Goal: Task Accomplishment & Management: Complete application form

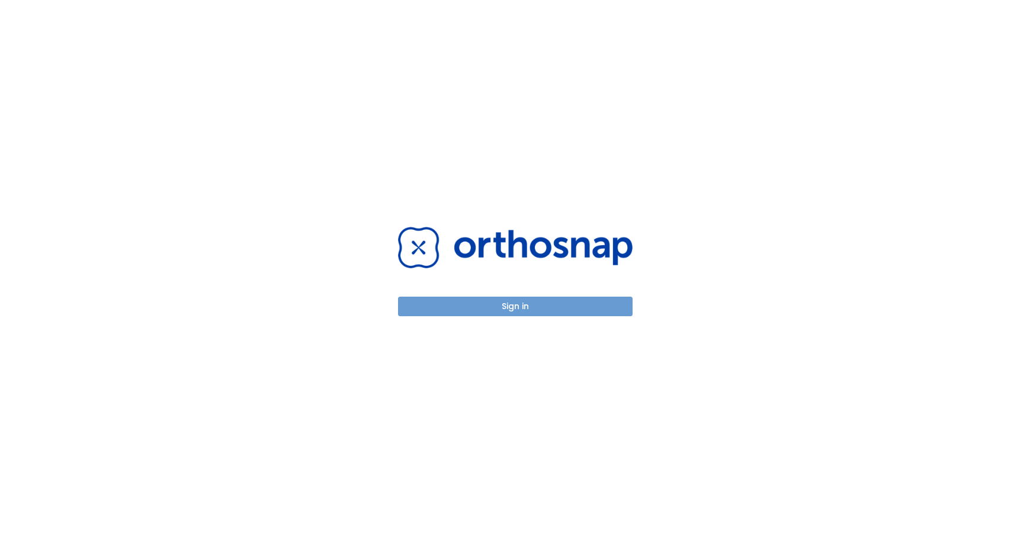
click at [484, 307] on button "Sign in" at bounding box center [515, 307] width 235 height 20
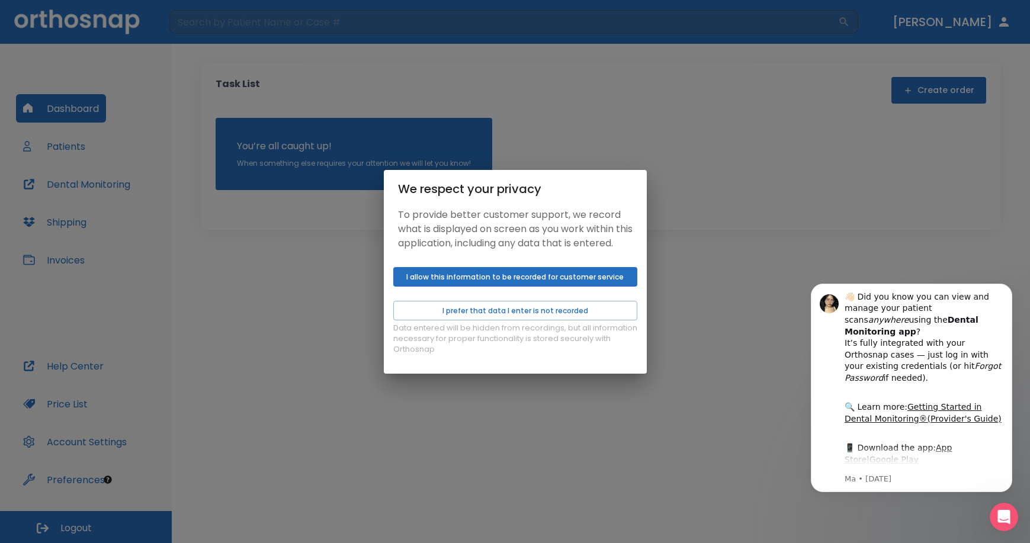
click at [763, 281] on div "We respect your privacy To provide better customer support, we record what is d…" at bounding box center [515, 271] width 1030 height 543
click at [557, 285] on button "I allow this information to be recorded for customer service" at bounding box center [515, 277] width 244 height 20
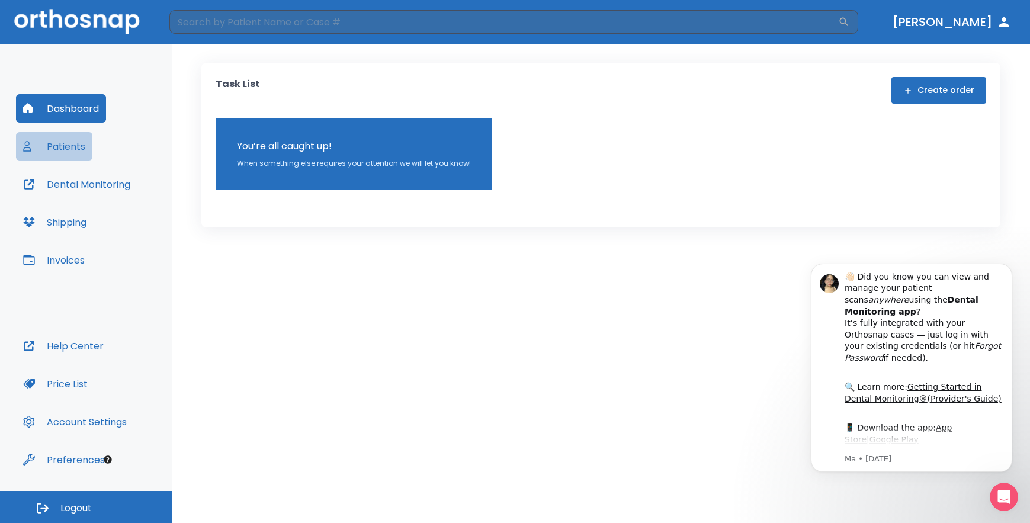
click at [76, 150] on button "Patients" at bounding box center [54, 146] width 76 height 28
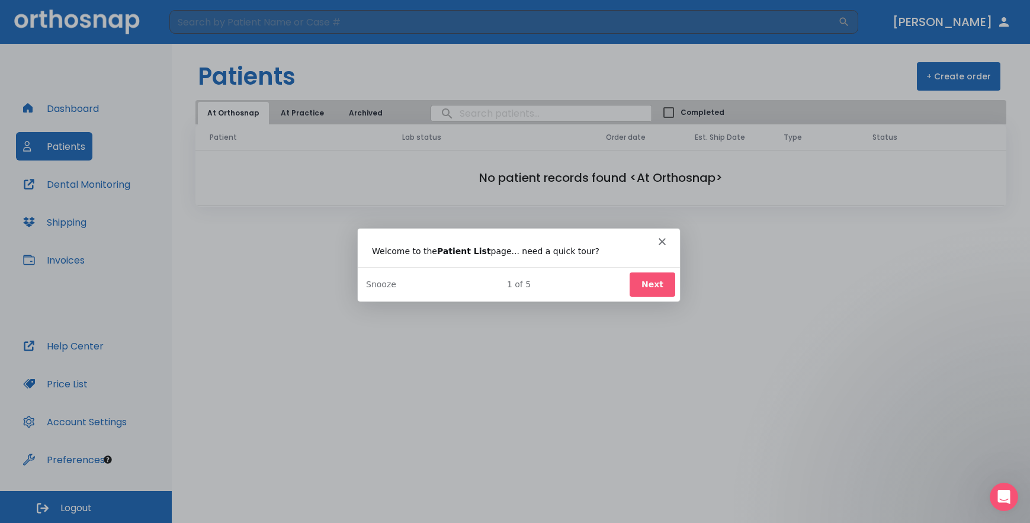
click at [657, 283] on button "Next" at bounding box center [651, 284] width 46 height 24
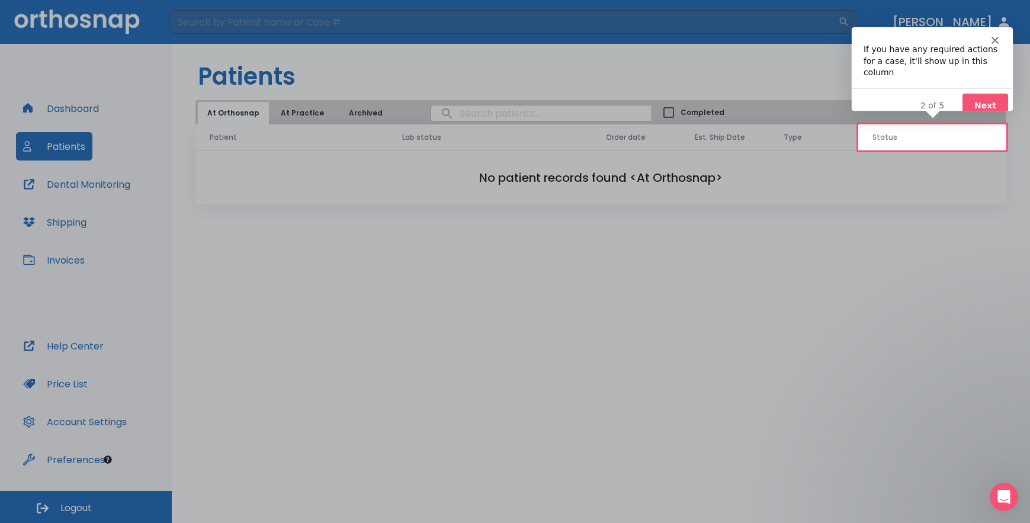
click at [982, 93] on button "Next" at bounding box center [985, 105] width 46 height 24
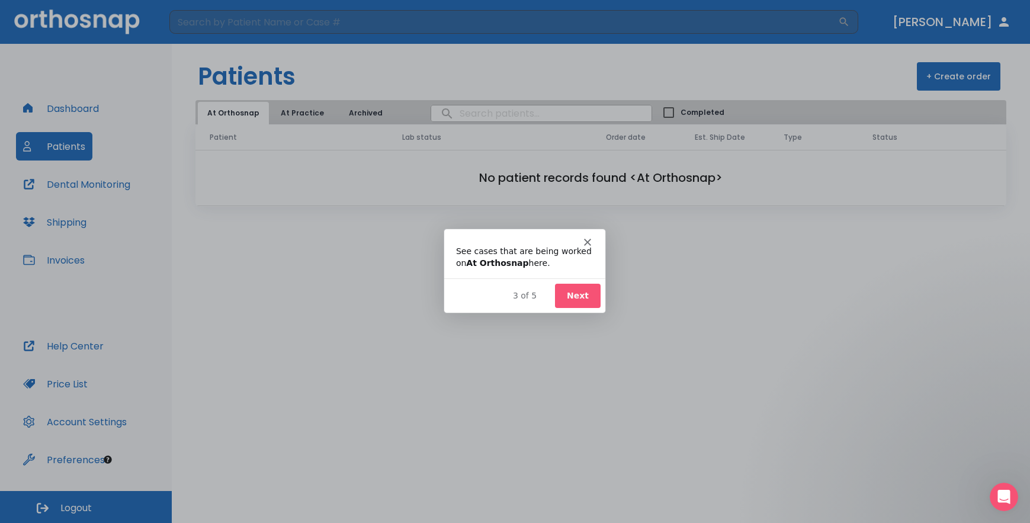
click at [568, 290] on button "Next" at bounding box center [577, 294] width 46 height 24
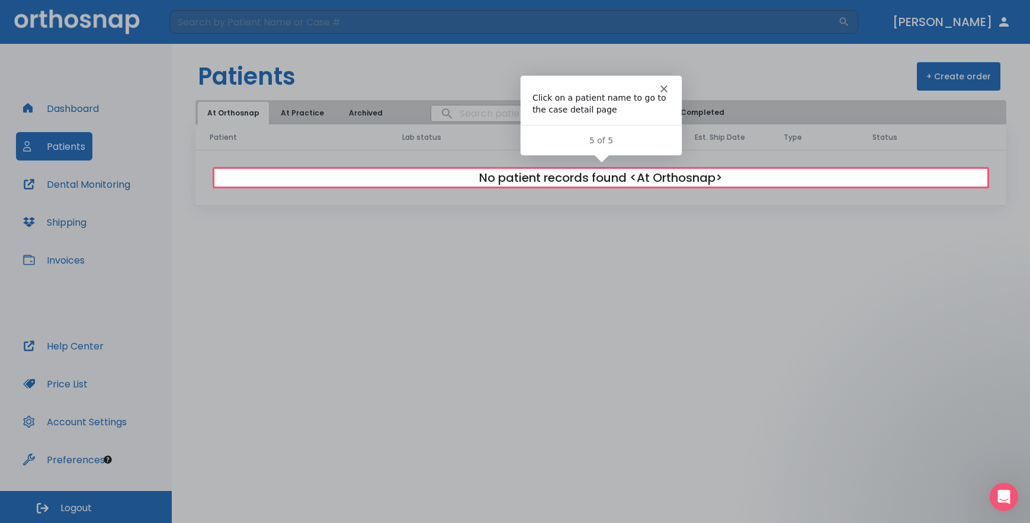
click at [660, 88] on icon "Close" at bounding box center [662, 88] width 7 height 7
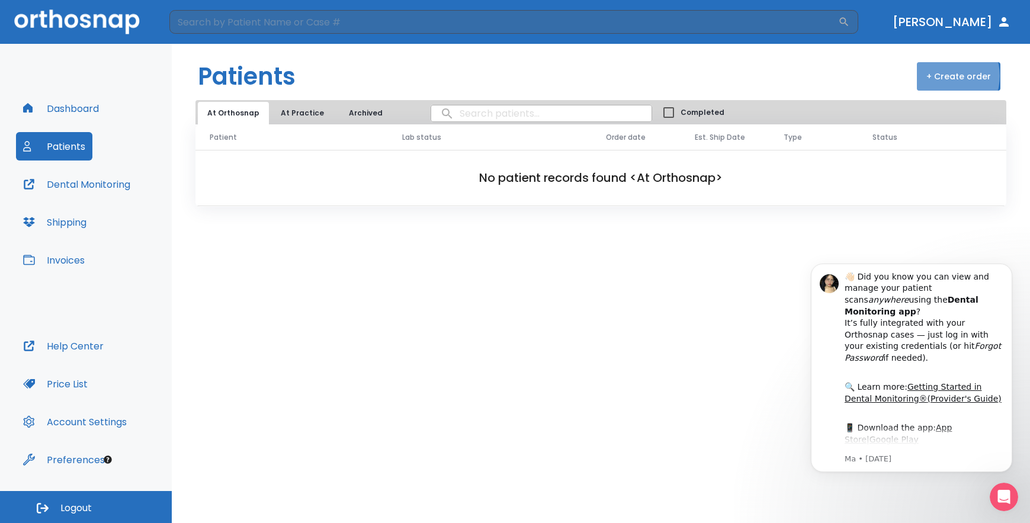
click at [947, 76] on button "+ Create order" at bounding box center [958, 76] width 83 height 28
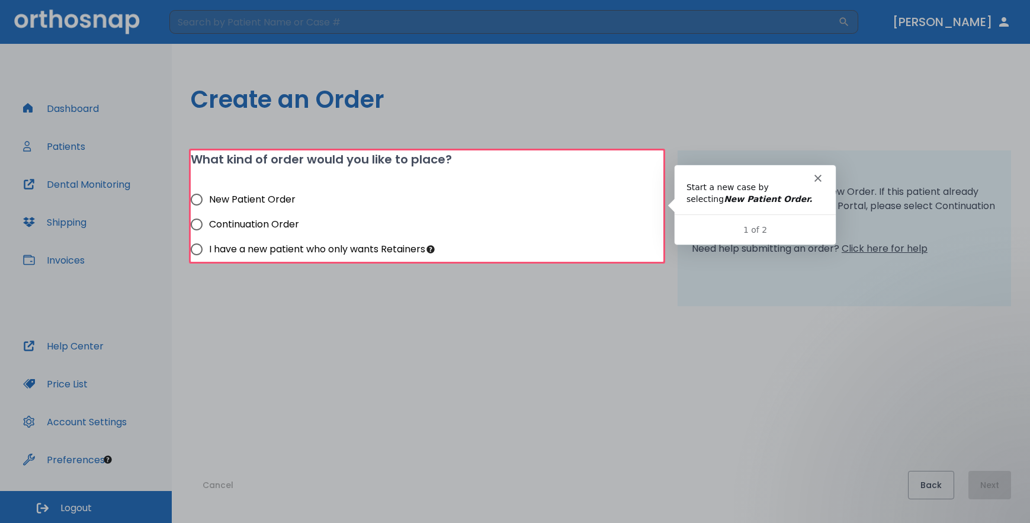
click at [198, 199] on input "New Patient Order" at bounding box center [196, 199] width 25 height 25
radio input "true"
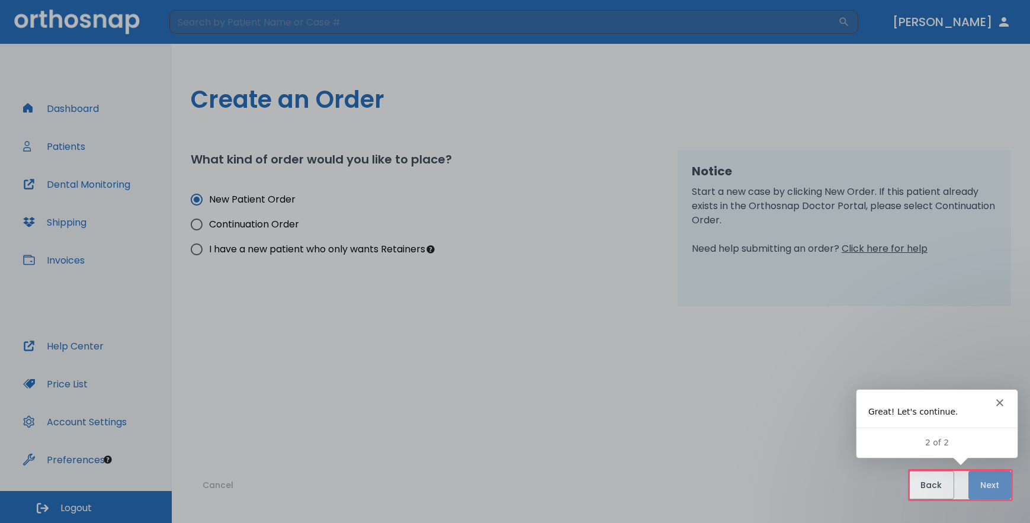
click at [994, 484] on button "Next" at bounding box center [989, 485] width 43 height 28
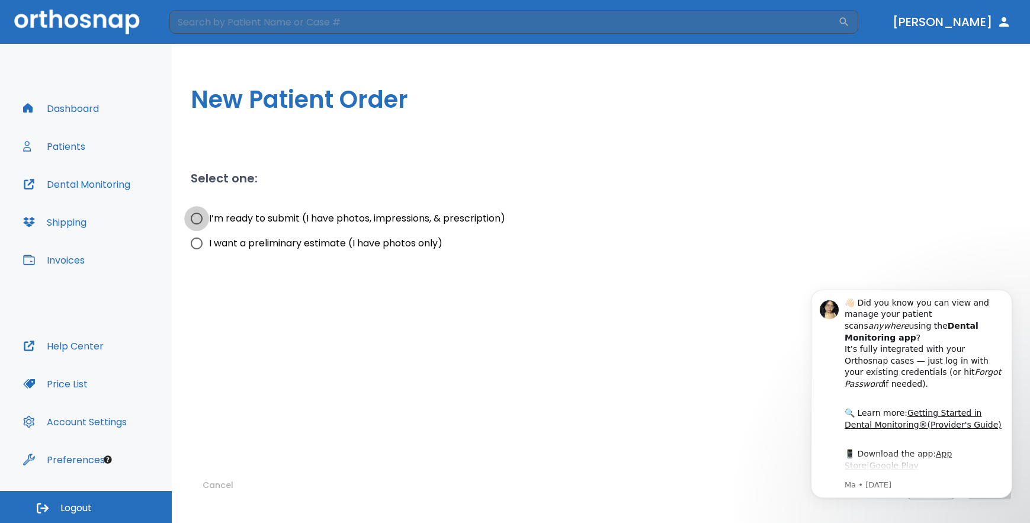
click at [198, 220] on input "I’m ready to submit (I have photos, impressions, & prescription)" at bounding box center [196, 218] width 25 height 25
radio input "true"
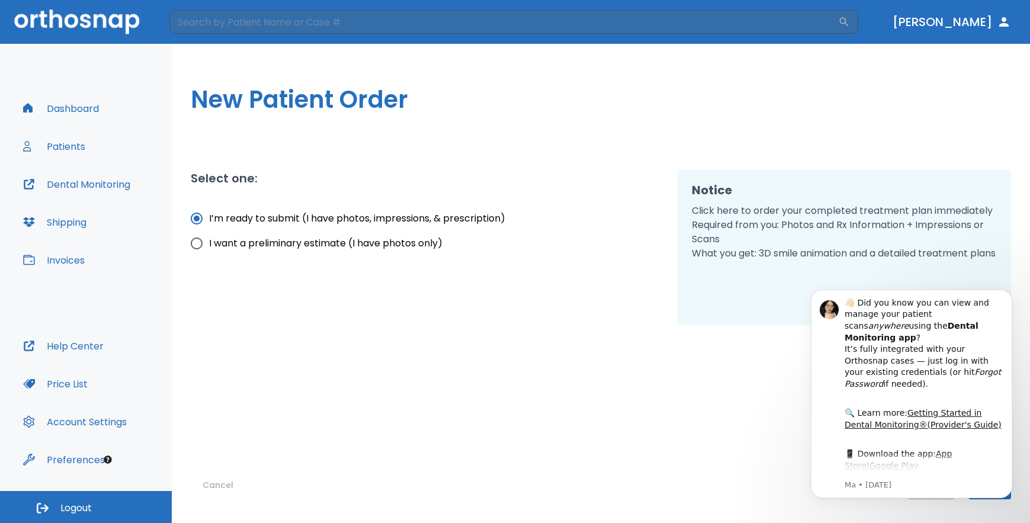
click at [807, 387] on div "👋🏻 Did you know you can view and manage your patient scans anywhere using the D…" at bounding box center [911, 424] width 218 height 148
click at [754, 304] on div "Notice Click here to order your completed treatment plan immediately Required f…" at bounding box center [843, 247] width 333 height 156
click at [887, 175] on div "Notice Click here to order your completed treatment plan immediately Required f…" at bounding box center [843, 247] width 333 height 156
click at [1006, 293] on icon "Dismiss notification" at bounding box center [1009, 293] width 7 height 7
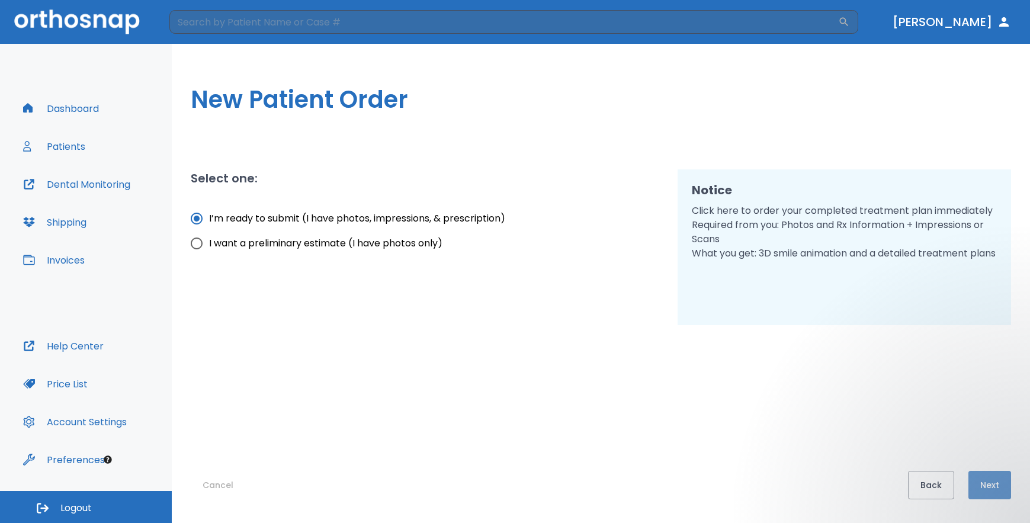
click at [987, 483] on button "Next" at bounding box center [989, 485] width 43 height 28
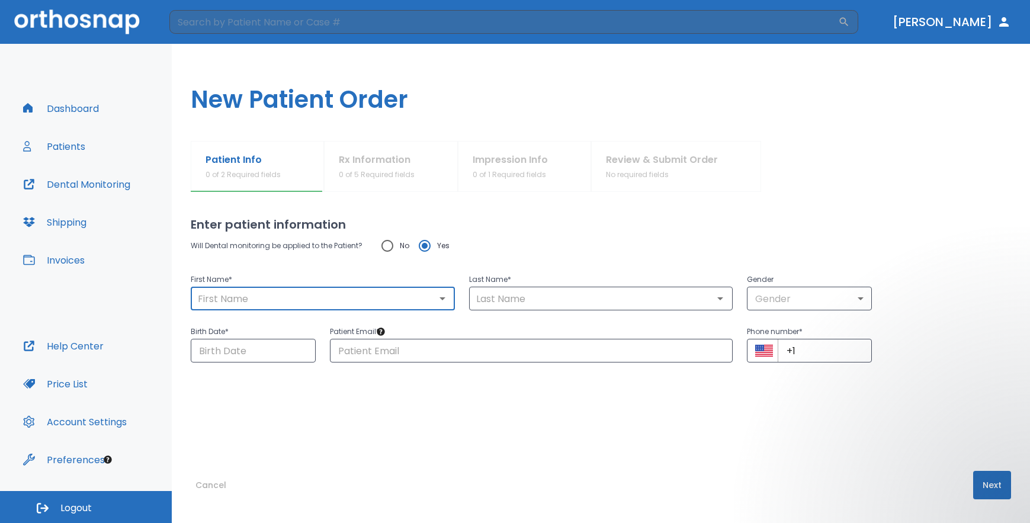
click at [361, 299] on input "text" at bounding box center [322, 298] width 257 height 17
type input "d"
type input "ruslan"
click at [496, 290] on input "text" at bounding box center [601, 298] width 257 height 17
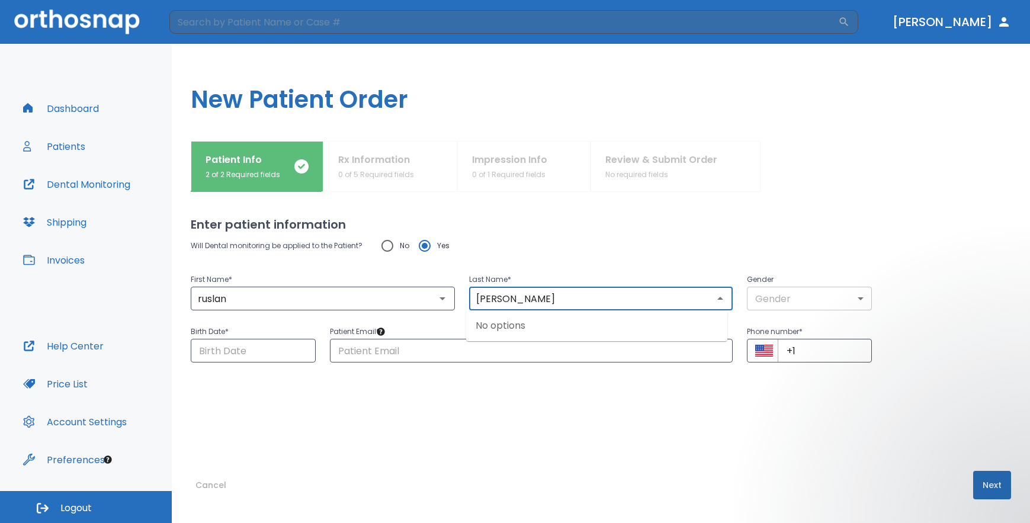
type input "Dolbin"
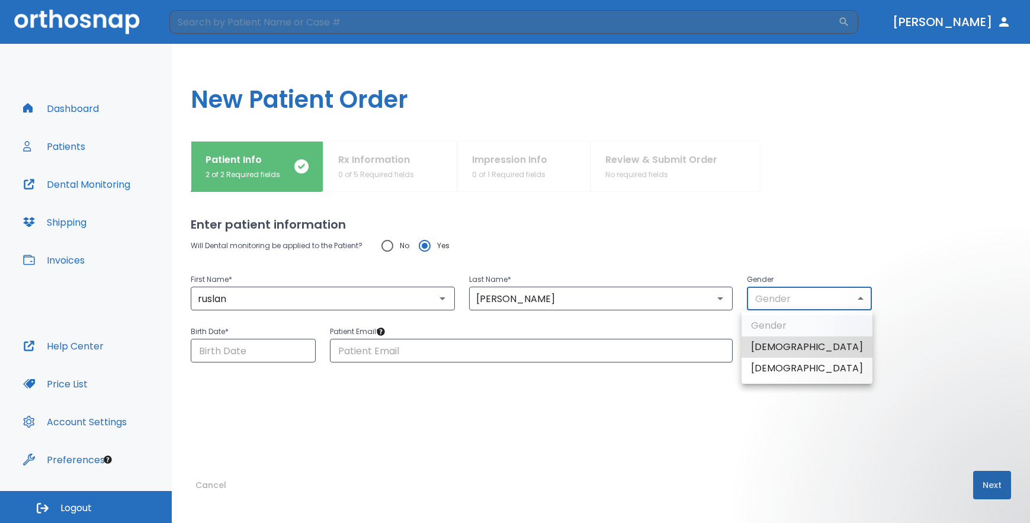
click at [756, 301] on body "​ Dr. Morozova Dashboard Patients Dental Monitoring Shipping Invoices Help Cent…" at bounding box center [515, 261] width 1030 height 523
click at [757, 347] on li "Male" at bounding box center [806, 346] width 131 height 21
type input "1"
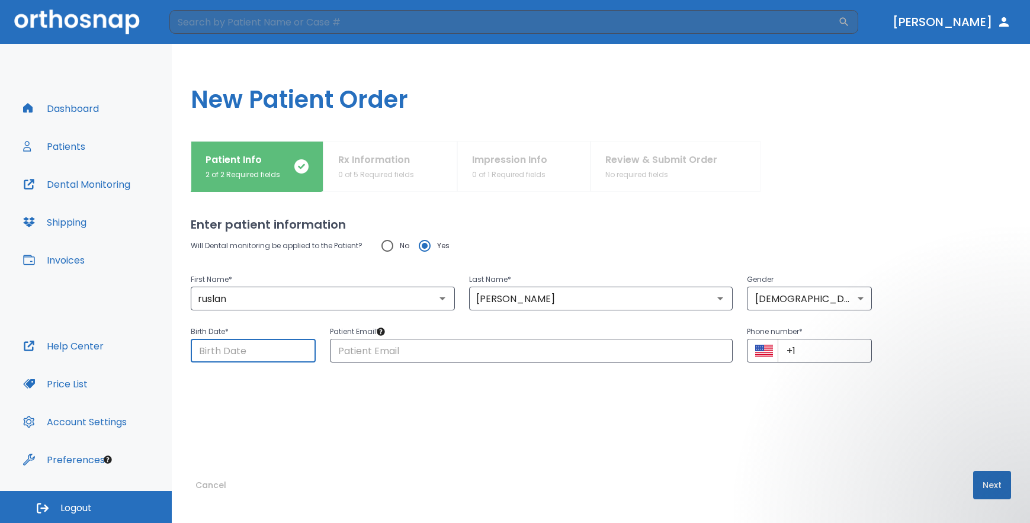
click at [266, 356] on input "Choose date" at bounding box center [253, 351] width 125 height 24
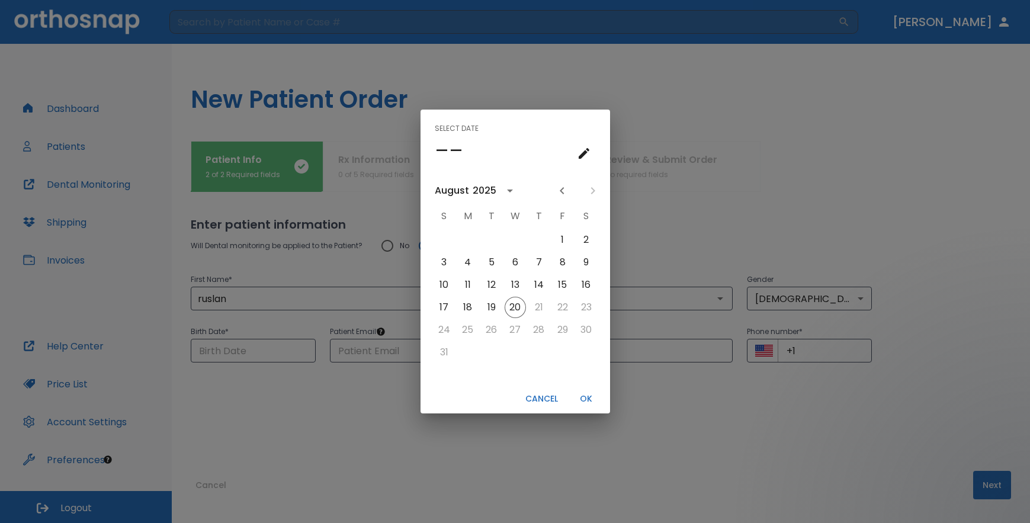
click at [644, 387] on div "Select date –– August 2025 S M T W T F S 1 2 3 4 5 6 7 8 9 10 11 12 13 14 15 16…" at bounding box center [515, 261] width 1030 height 523
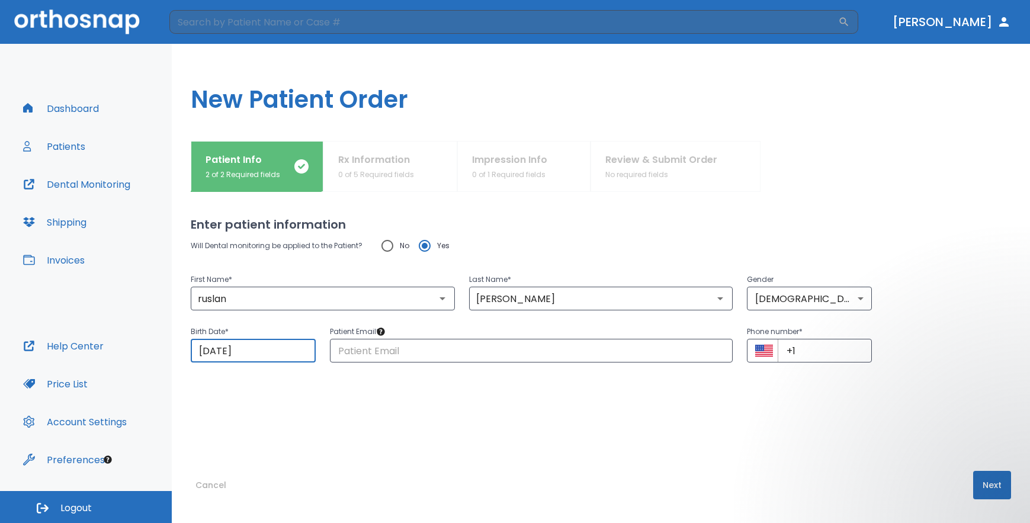
click at [264, 352] on input "08/20/2025" at bounding box center [253, 351] width 125 height 24
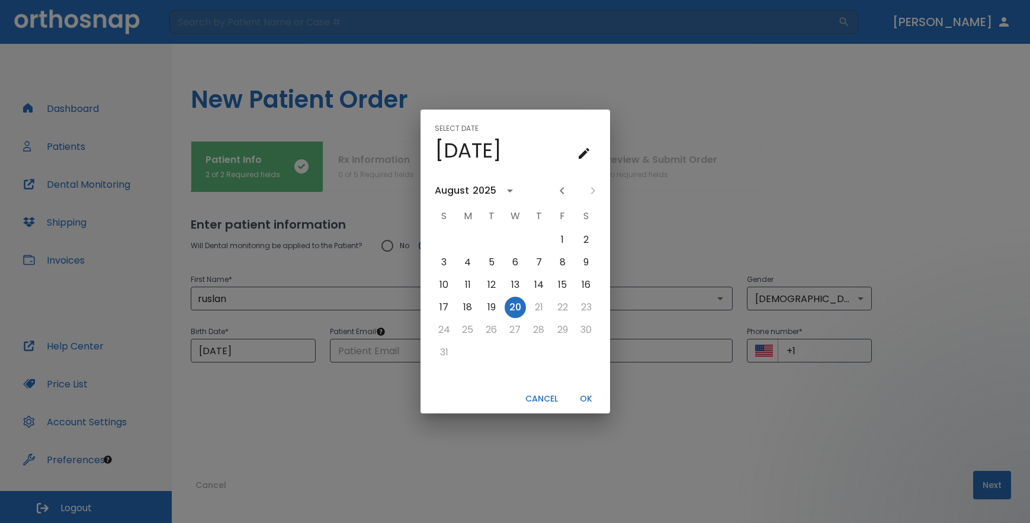
click at [476, 194] on div "2025" at bounding box center [485, 191] width 24 height 14
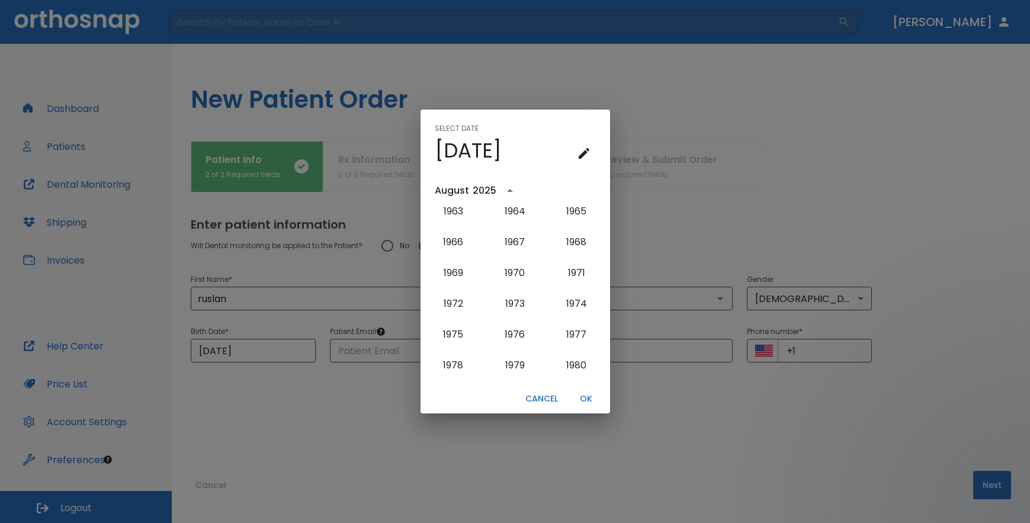
scroll to position [714, 0]
click at [572, 277] on button "1977" at bounding box center [576, 275] width 43 height 21
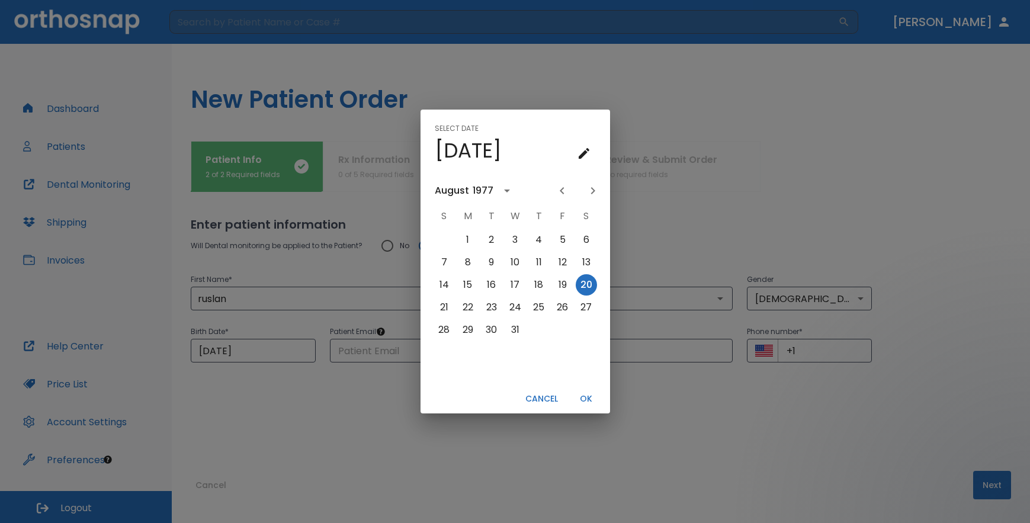
click at [484, 190] on div "1977" at bounding box center [483, 191] width 21 height 14
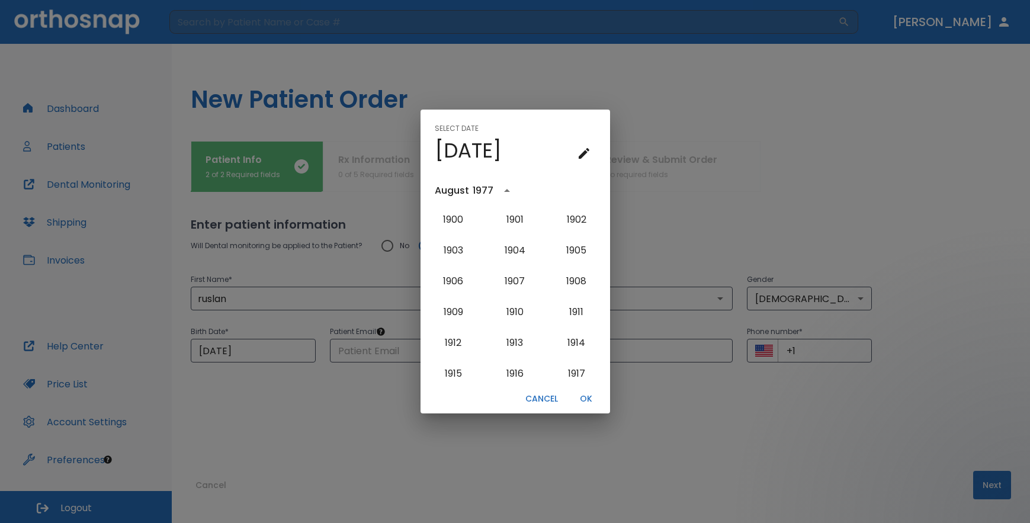
scroll to position [695, 0]
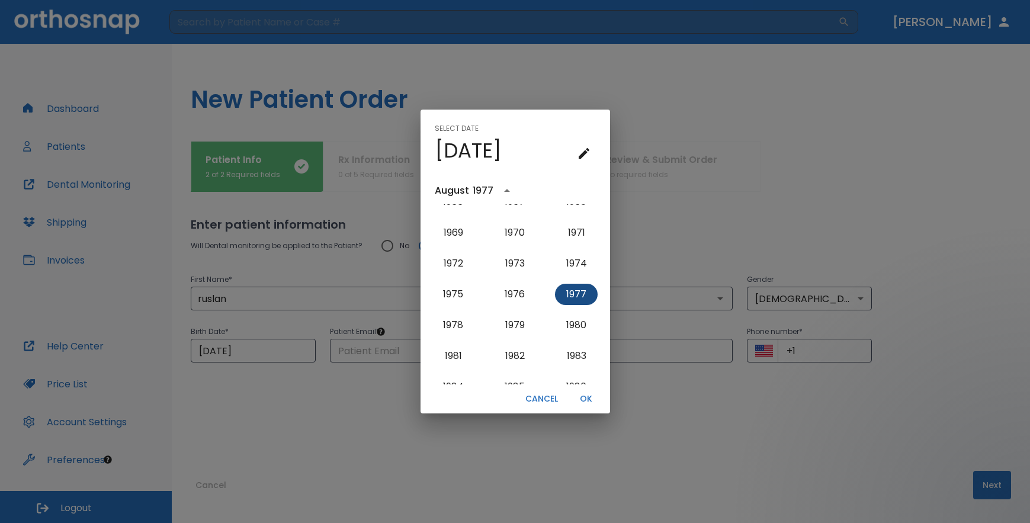
click at [565, 293] on button "1977" at bounding box center [576, 294] width 43 height 21
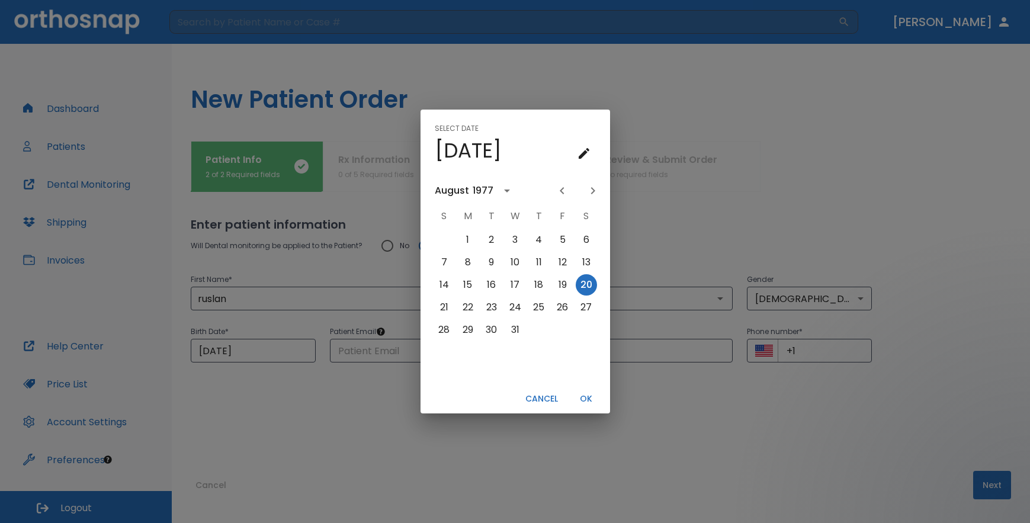
click at [447, 187] on div "August" at bounding box center [452, 191] width 34 height 14
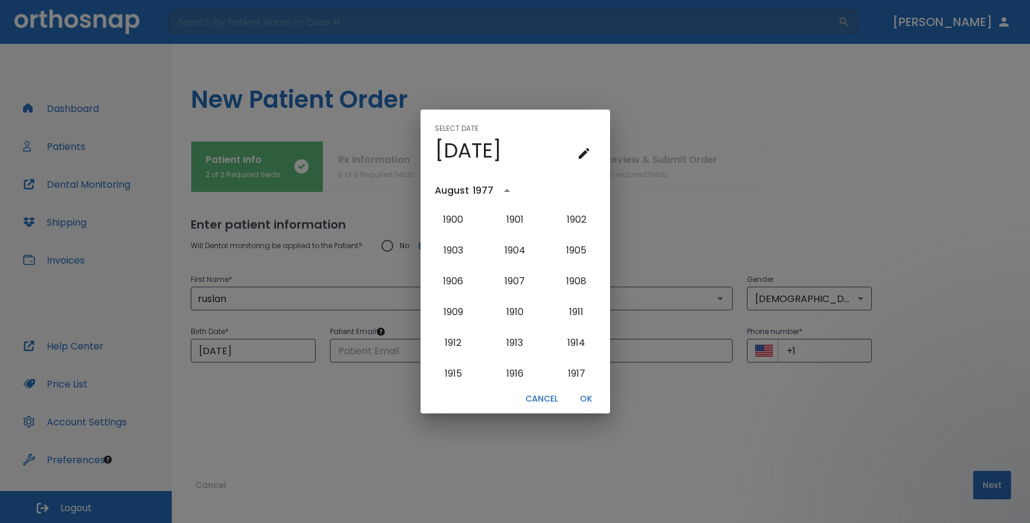
scroll to position [695, 0]
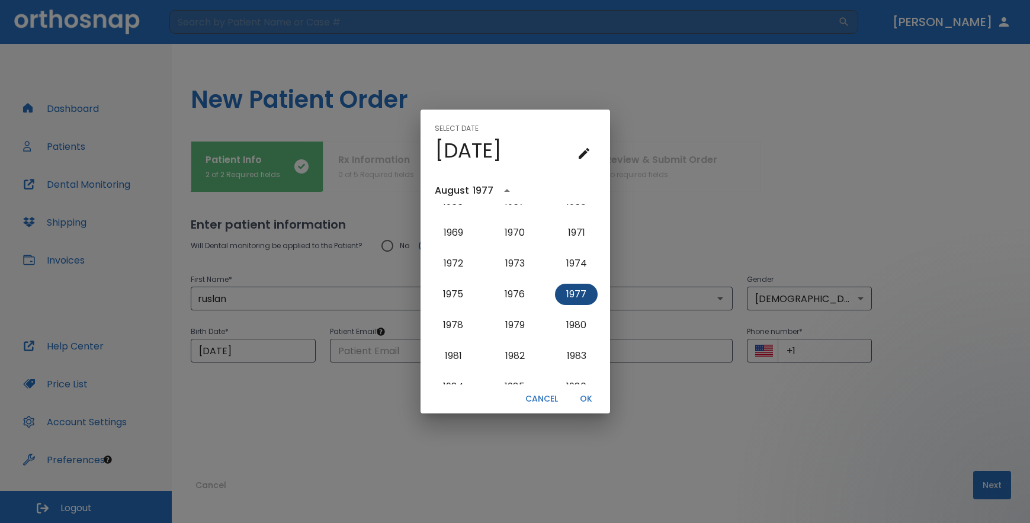
click at [572, 295] on button "1977" at bounding box center [576, 294] width 43 height 21
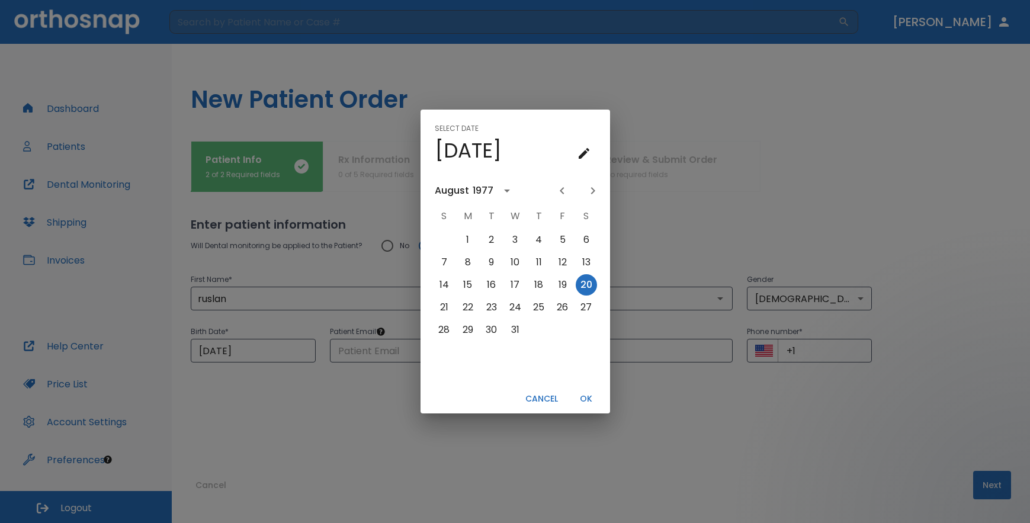
scroll to position [0, 0]
click at [561, 189] on icon "Previous month" at bounding box center [562, 190] width 4 height 7
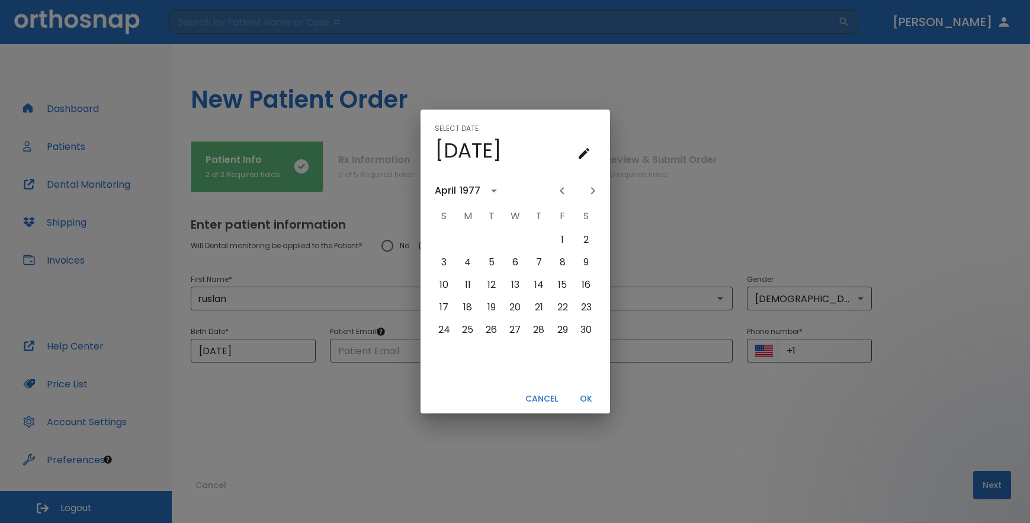
click at [561, 189] on icon "Previous month" at bounding box center [562, 190] width 4 height 7
click at [492, 262] on button "8" at bounding box center [491, 262] width 21 height 21
type input "02/08/1977"
click at [582, 397] on button "OK" at bounding box center [586, 399] width 38 height 20
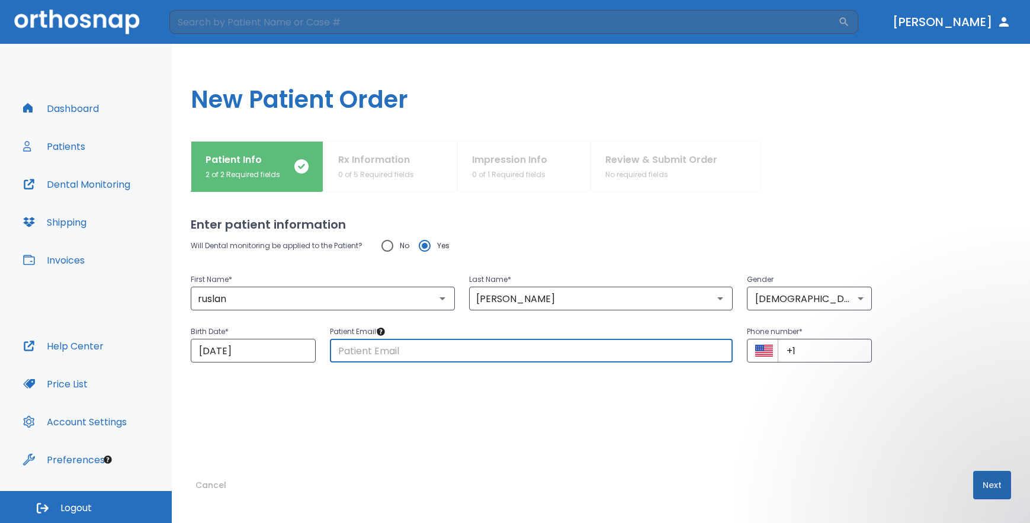
click at [461, 348] on input "text" at bounding box center [531, 351] width 403 height 24
type input "rdolbin@gmail.com"
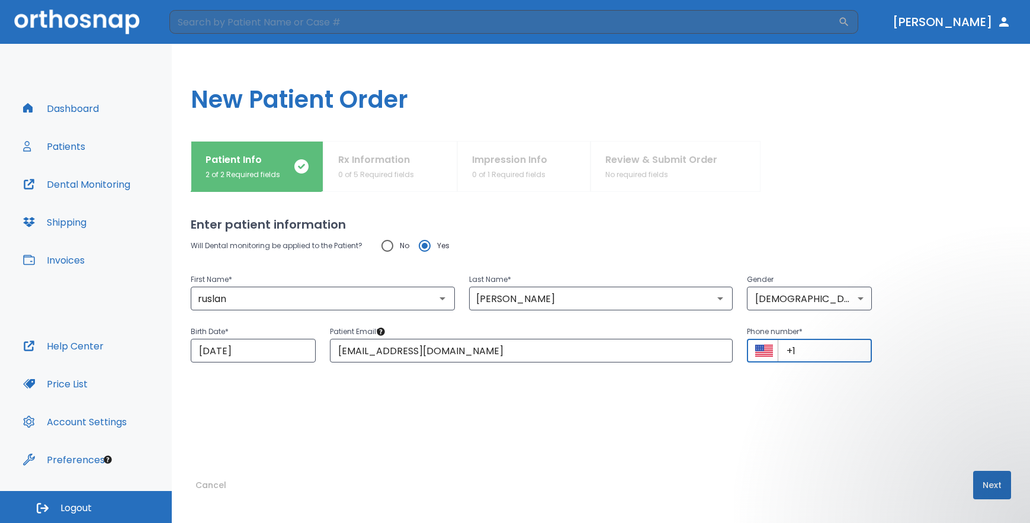
click at [811, 353] on input "+1" at bounding box center [825, 351] width 94 height 24
type input "+1 (732) 322-8698"
click at [974, 487] on button "Next" at bounding box center [992, 485] width 38 height 28
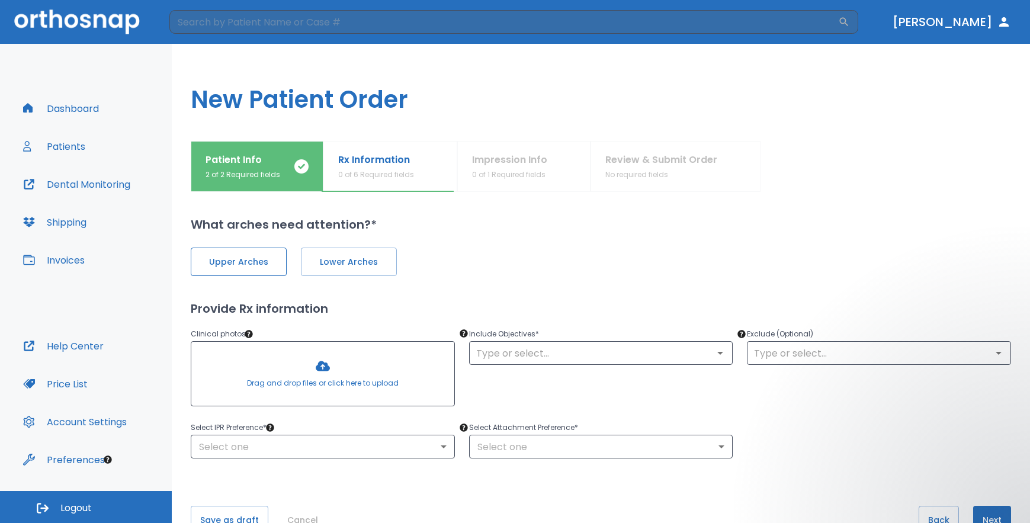
click at [266, 266] on span "Upper Arches" at bounding box center [238, 262] width 71 height 12
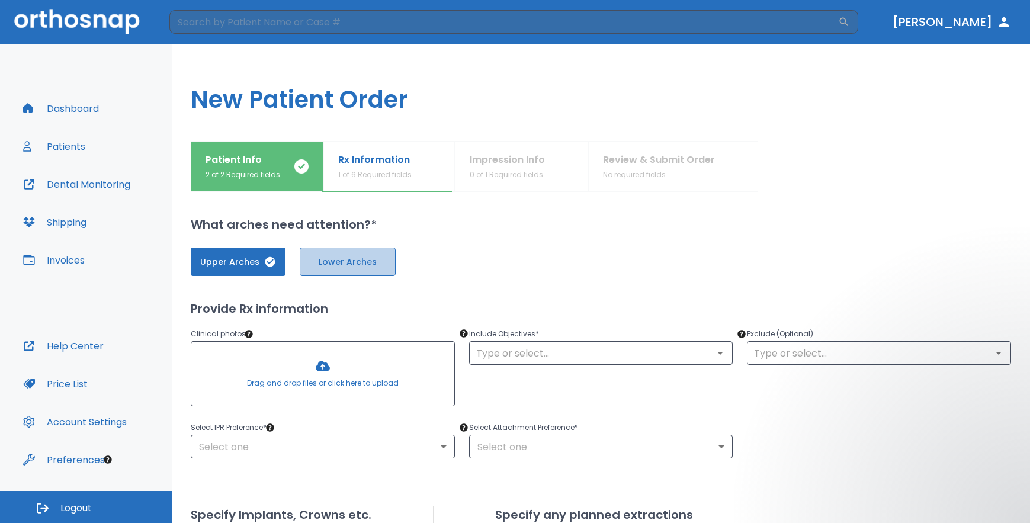
click at [330, 265] on span "Lower Arches" at bounding box center [347, 262] width 71 height 12
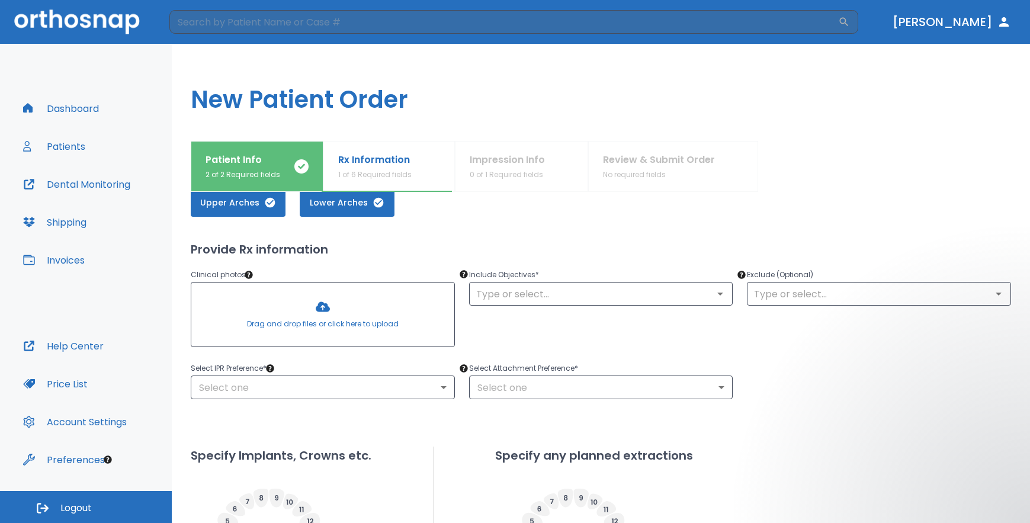
scroll to position [118, 0]
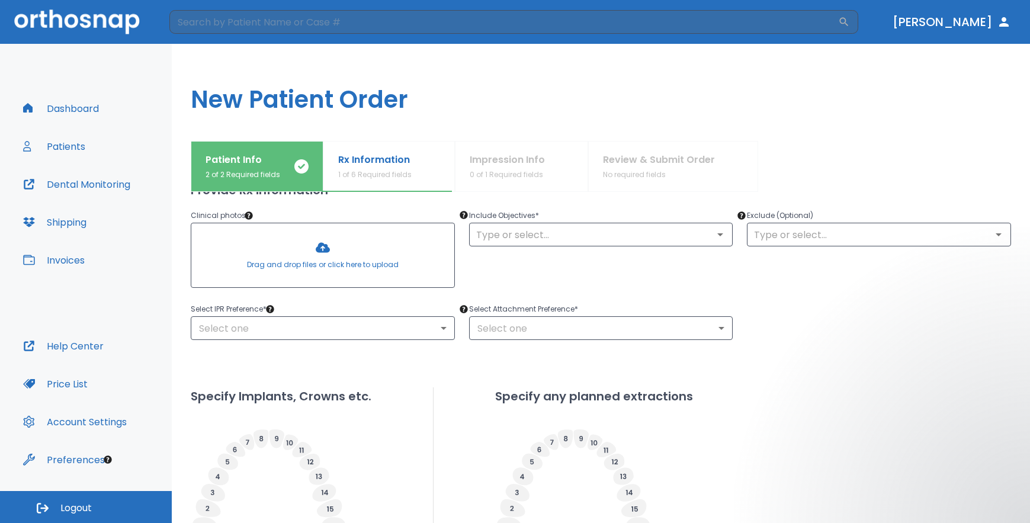
click at [320, 249] on div at bounding box center [322, 255] width 263 height 64
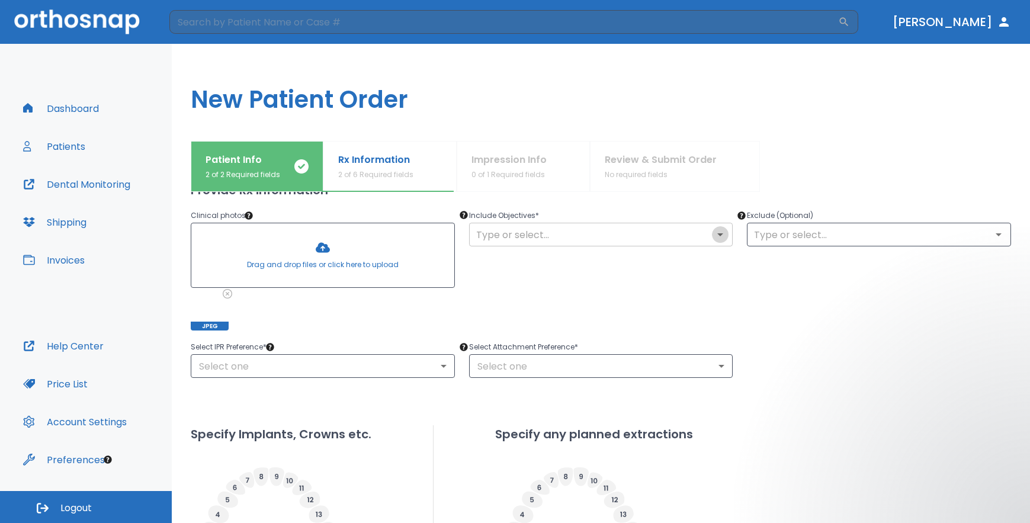
click at [717, 236] on icon "Open" at bounding box center [720, 234] width 14 height 14
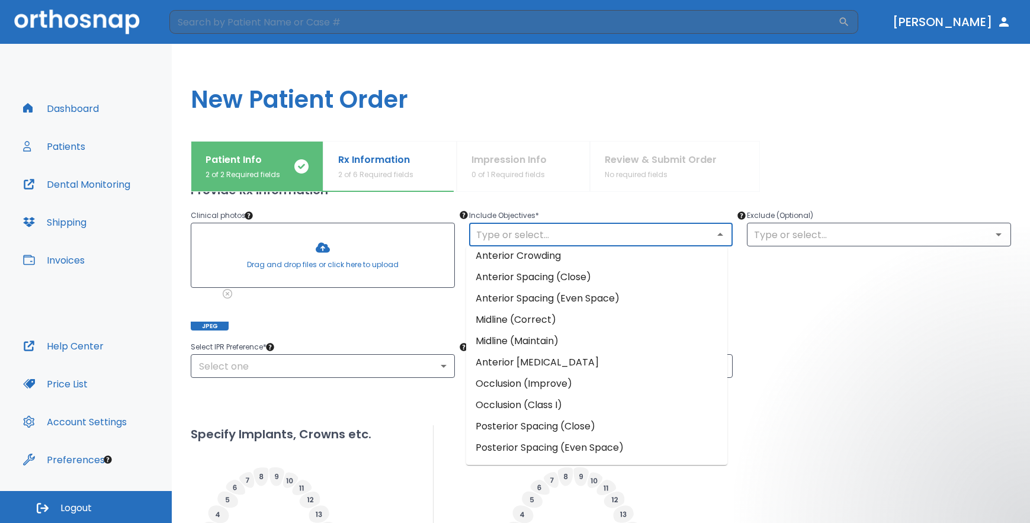
scroll to position [0, 0]
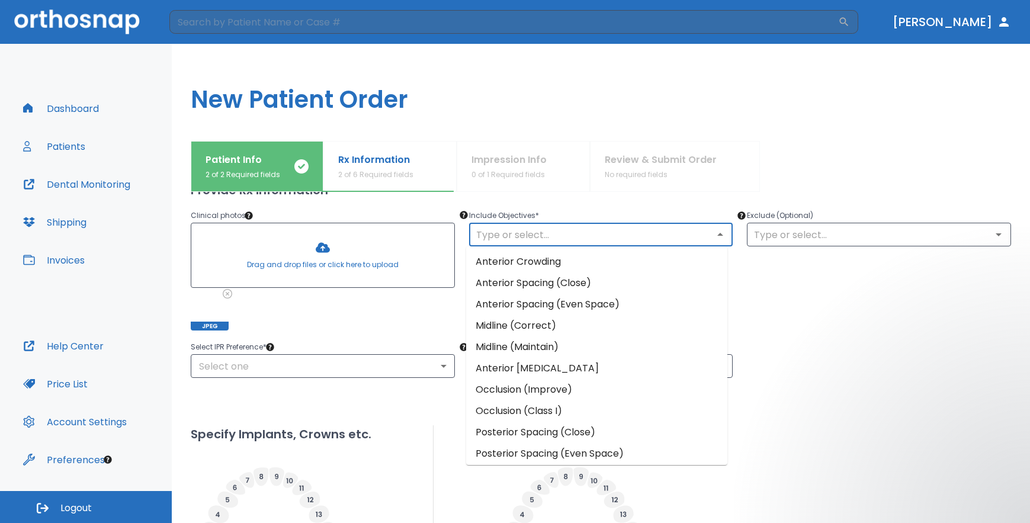
click at [516, 390] on li "Occlusion (Improve)" at bounding box center [596, 389] width 261 height 21
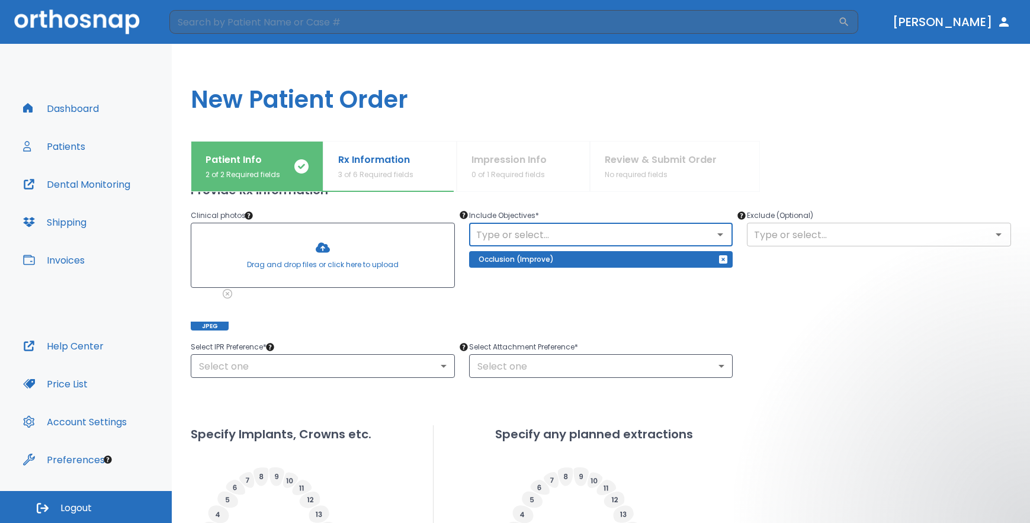
click at [802, 239] on input "text" at bounding box center [878, 234] width 257 height 17
click at [569, 371] on body "​ Dr. Morozova Dashboard Patients Dental Monitoring Shipping Invoices Help Cent…" at bounding box center [515, 261] width 1030 height 523
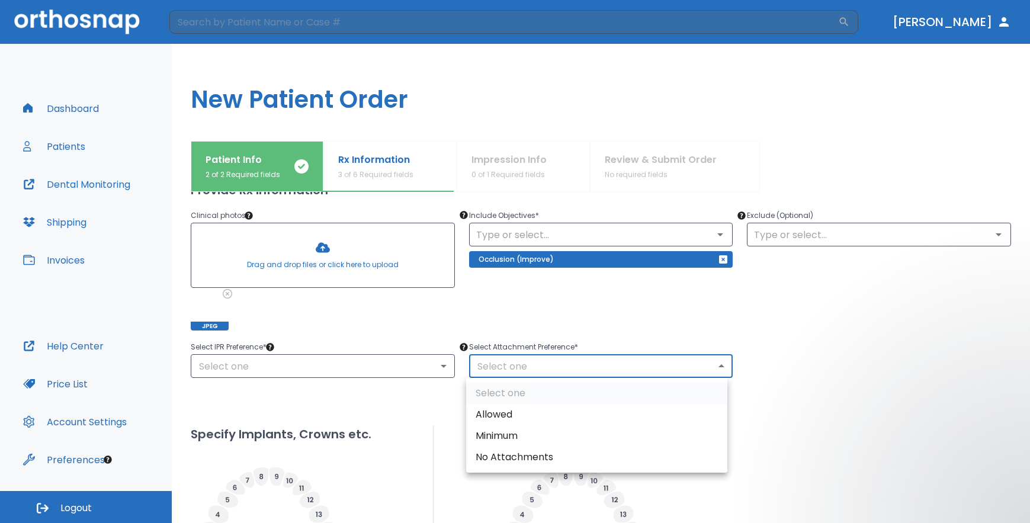
click at [524, 412] on li "Allowed" at bounding box center [596, 414] width 261 height 21
type input "1"
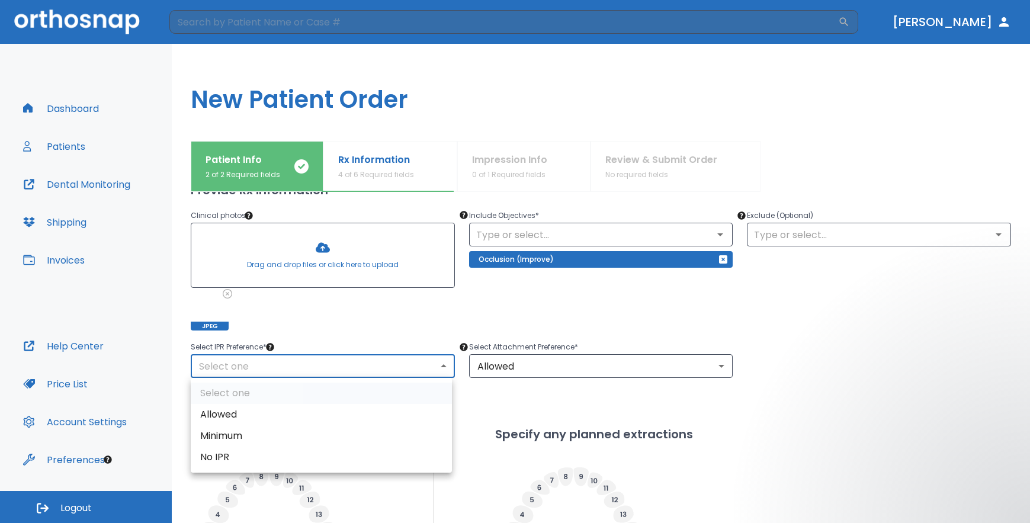
click at [365, 367] on body "​ Dr. Morozova Dashboard Patients Dental Monitoring Shipping Invoices Help Cent…" at bounding box center [515, 261] width 1030 height 523
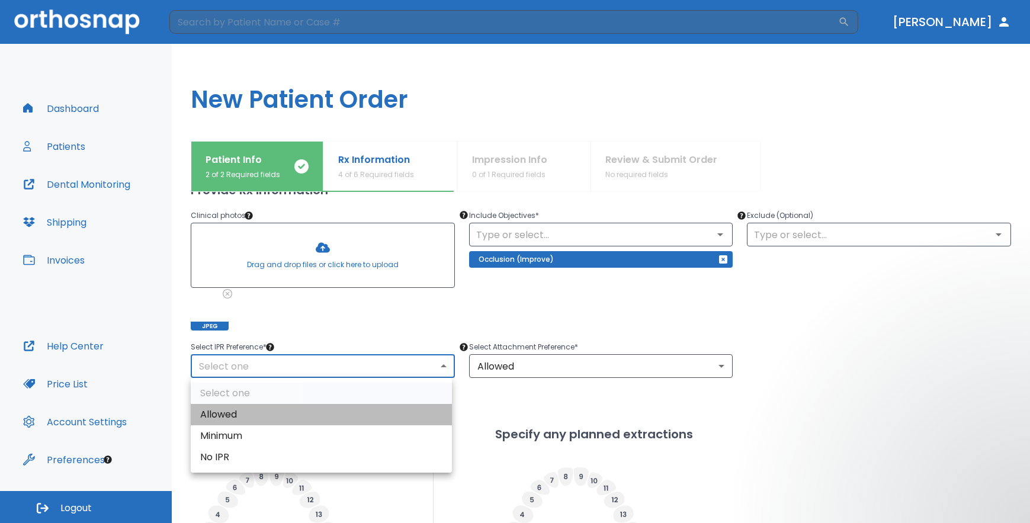
click at [362, 413] on li "Allowed" at bounding box center [321, 414] width 261 height 21
type input "1"
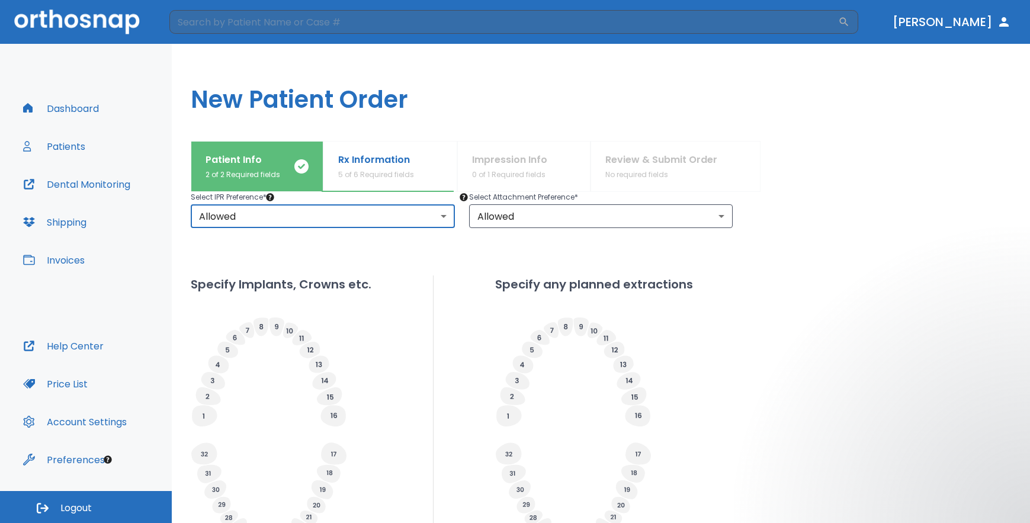
scroll to position [296, 0]
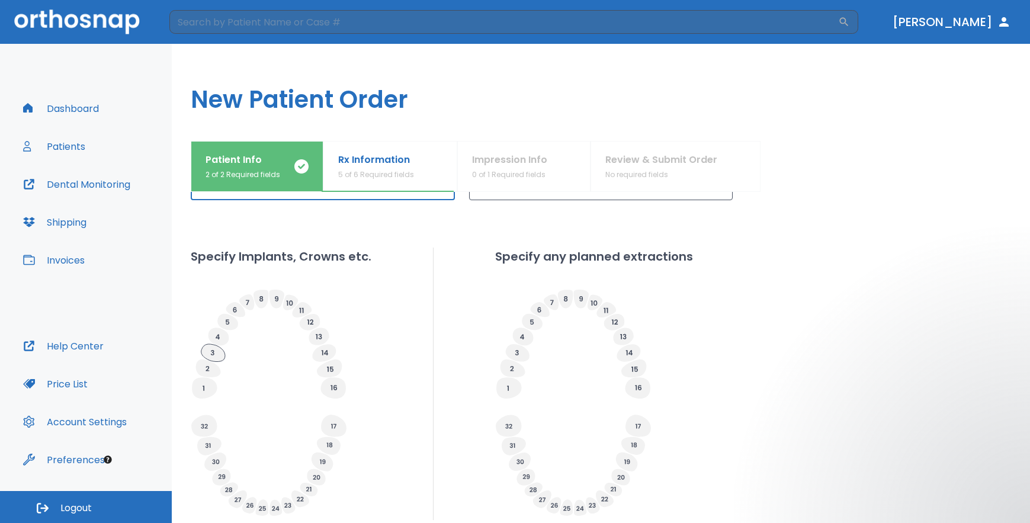
click at [216, 356] on icon at bounding box center [213, 353] width 24 height 18
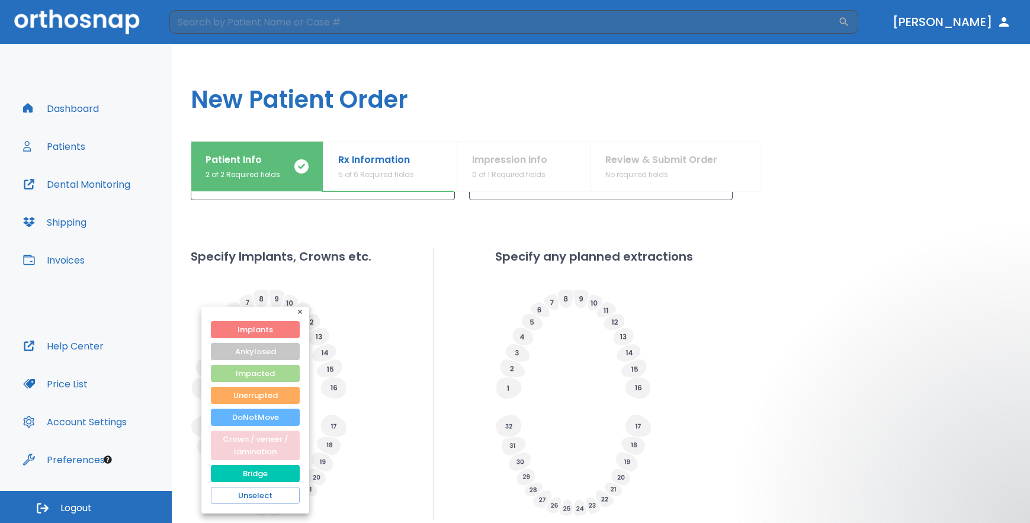
click at [263, 441] on button "Crown / veneer / lamination" at bounding box center [255, 446] width 89 height 30
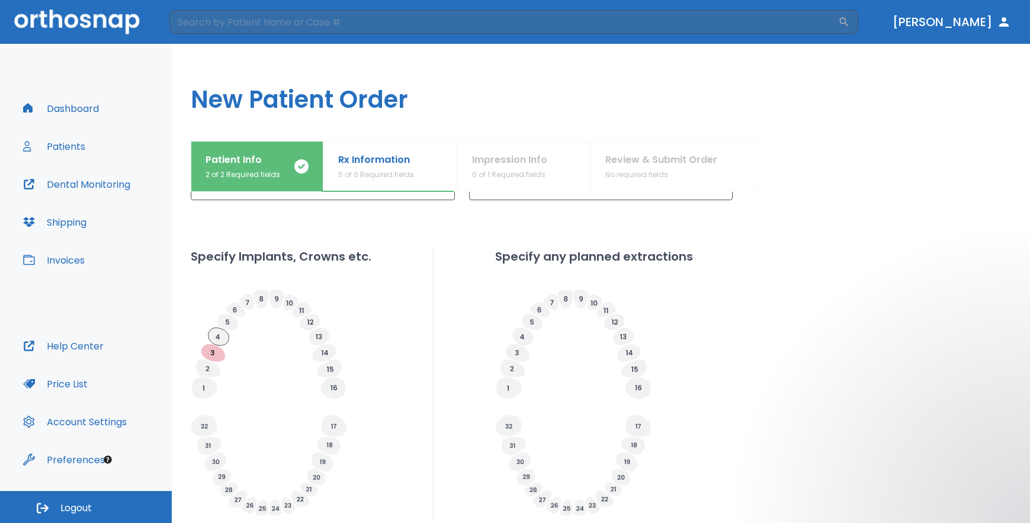
click at [219, 340] on icon at bounding box center [218, 336] width 21 height 18
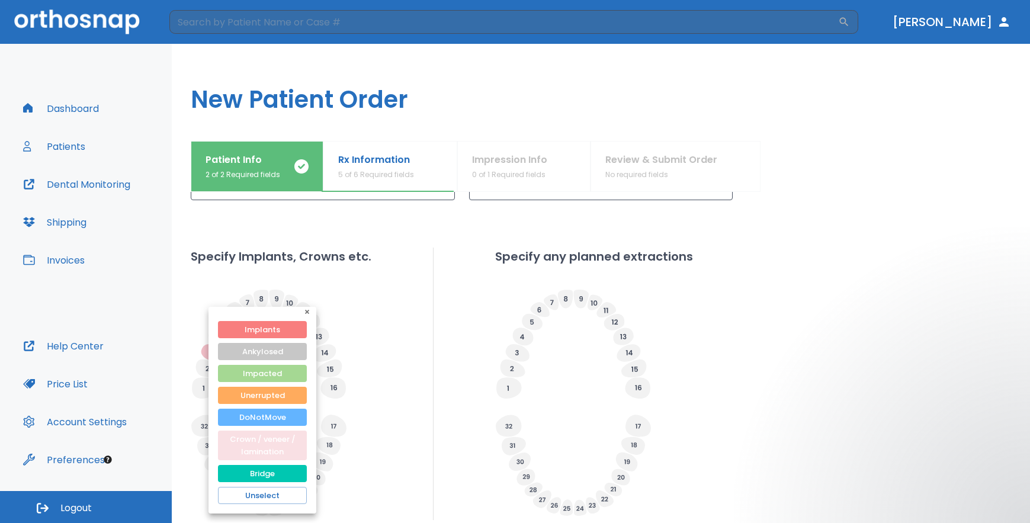
click at [246, 444] on button "Crown / veneer / lamination" at bounding box center [262, 446] width 89 height 30
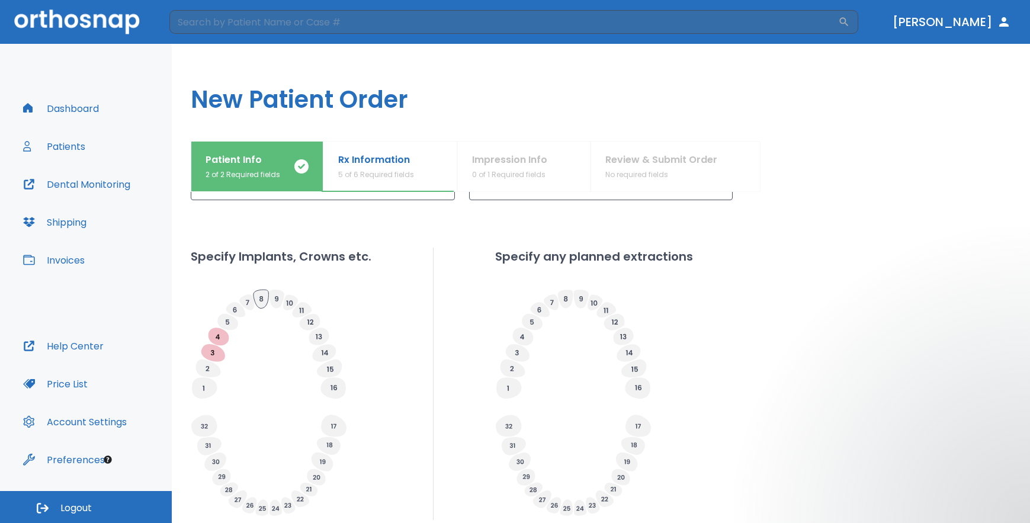
click at [262, 301] on icon at bounding box center [260, 299] width 15 height 18
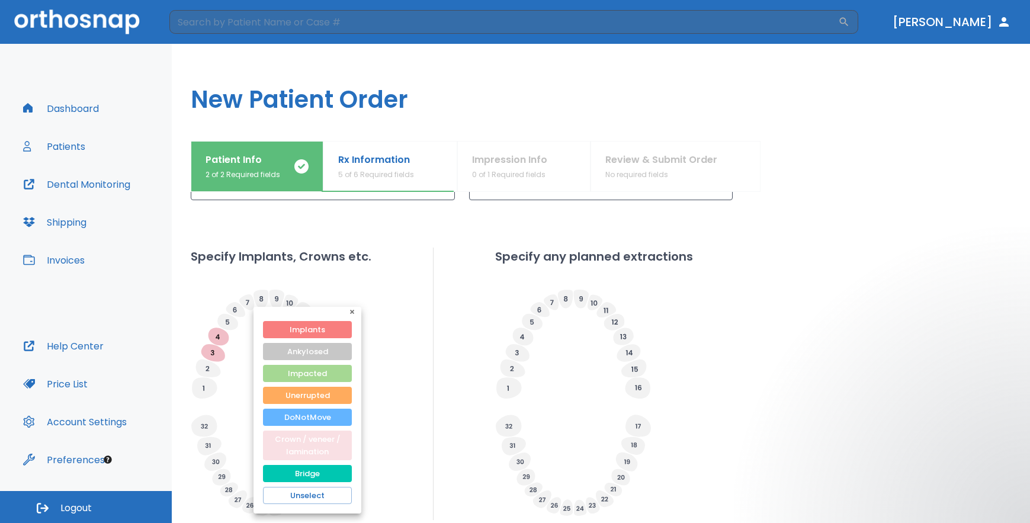
click at [286, 444] on button "Crown / veneer / lamination" at bounding box center [307, 446] width 89 height 30
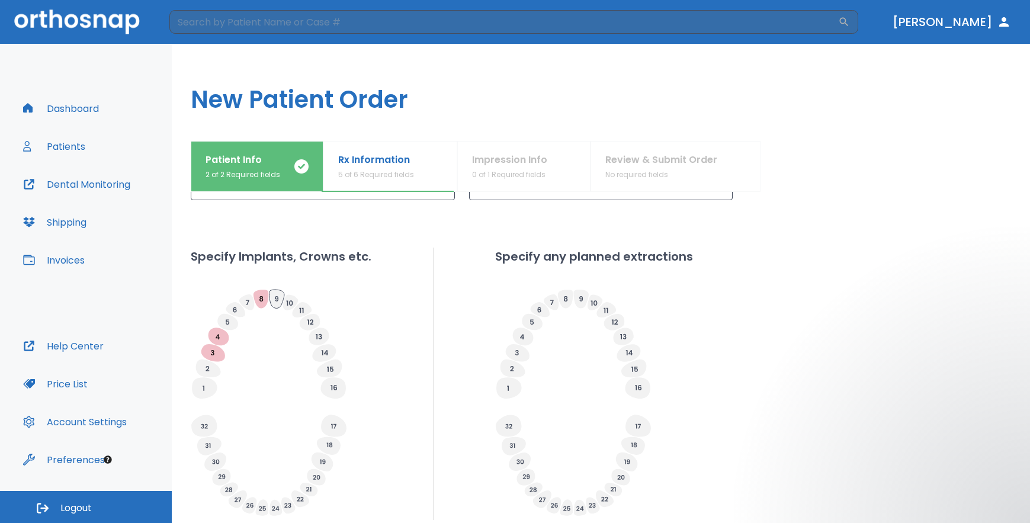
click at [278, 303] on icon at bounding box center [276, 299] width 15 height 18
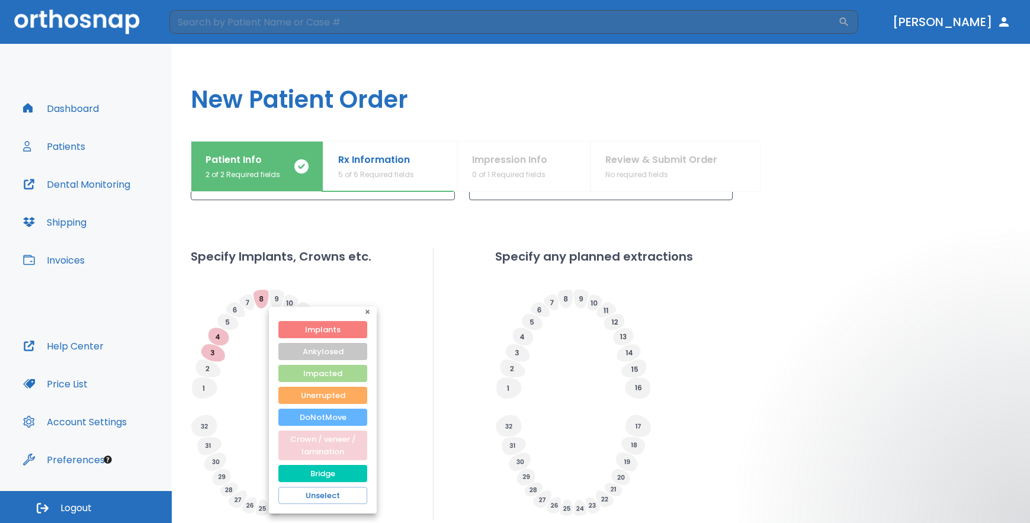
click at [300, 446] on button "Crown / veneer / lamination" at bounding box center [322, 446] width 89 height 30
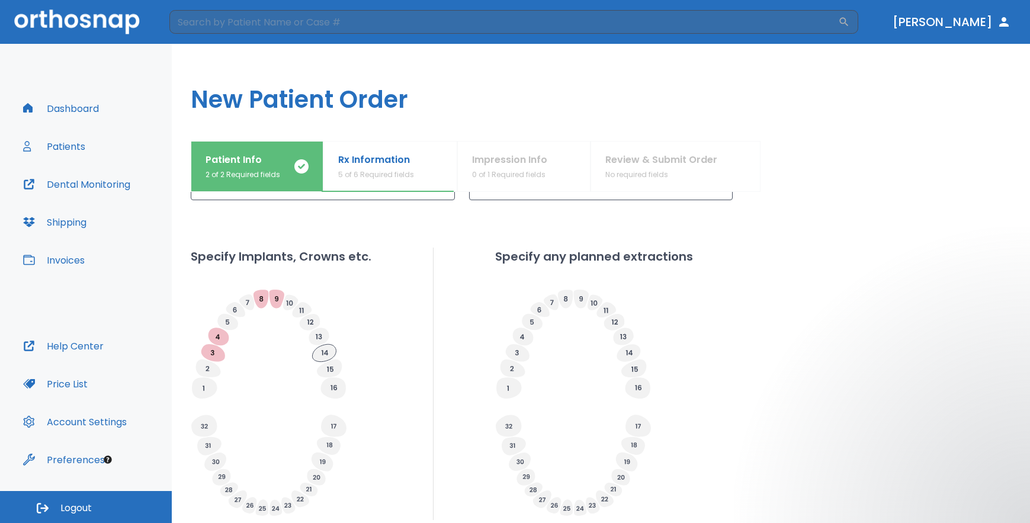
click at [326, 355] on icon at bounding box center [324, 352] width 24 height 17
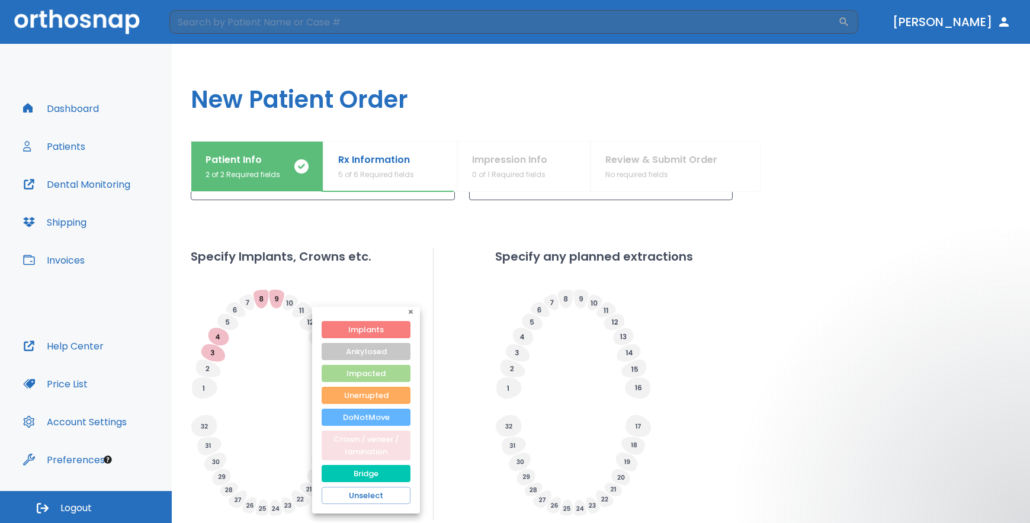
click at [345, 449] on button "Crown / veneer / lamination" at bounding box center [366, 446] width 89 height 30
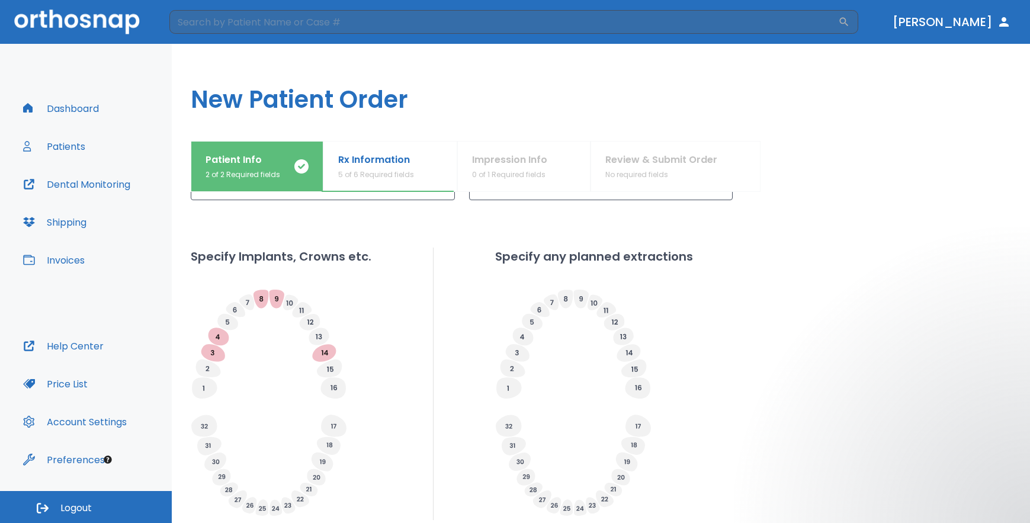
click at [324, 460] on icon at bounding box center [322, 462] width 5 height 5
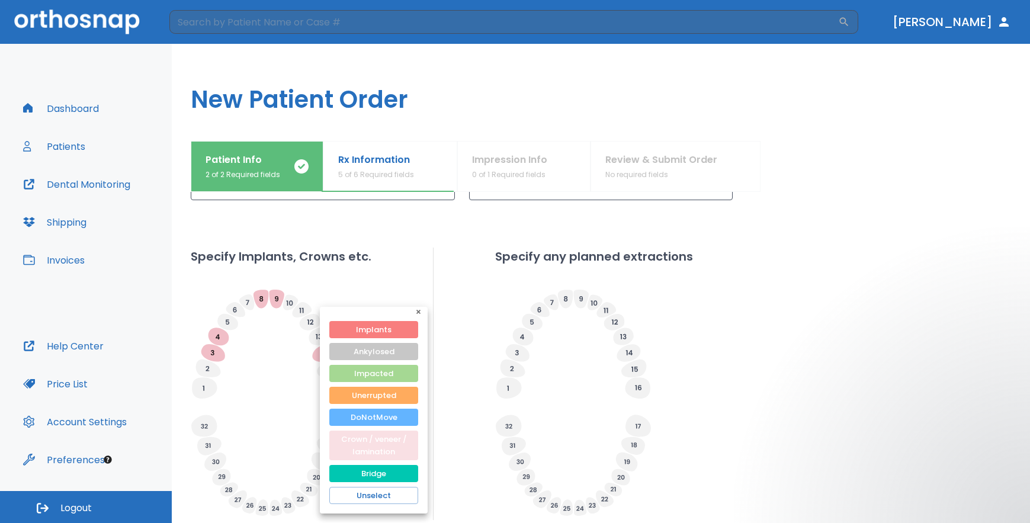
click at [349, 450] on button "Crown / veneer / lamination" at bounding box center [373, 446] width 89 height 30
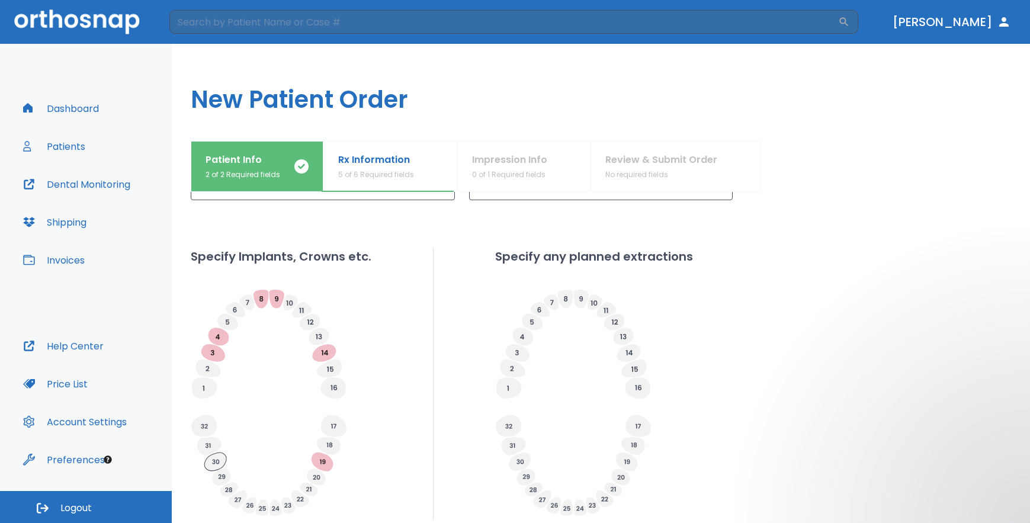
click at [221, 464] on icon at bounding box center [215, 461] width 22 height 18
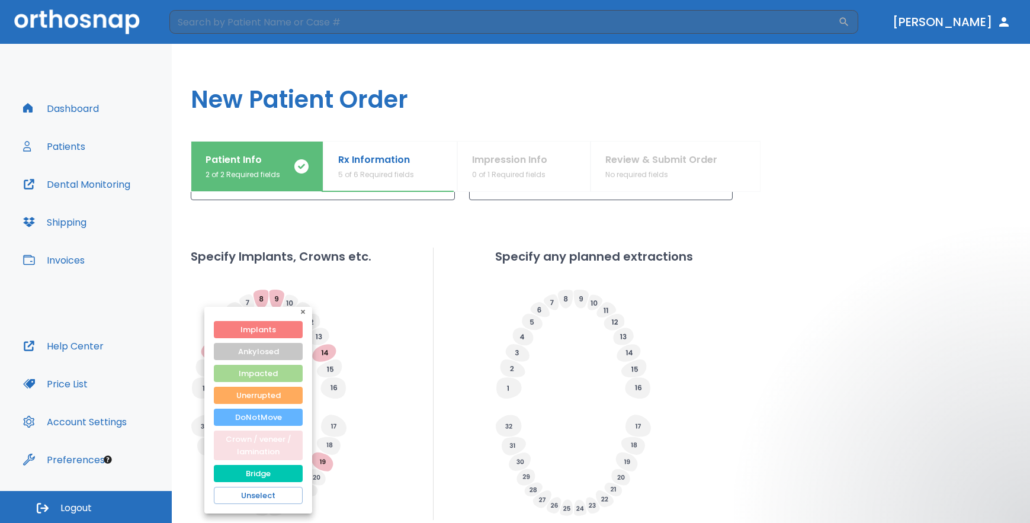
click at [238, 446] on button "Crown / veneer / lamination" at bounding box center [258, 446] width 89 height 30
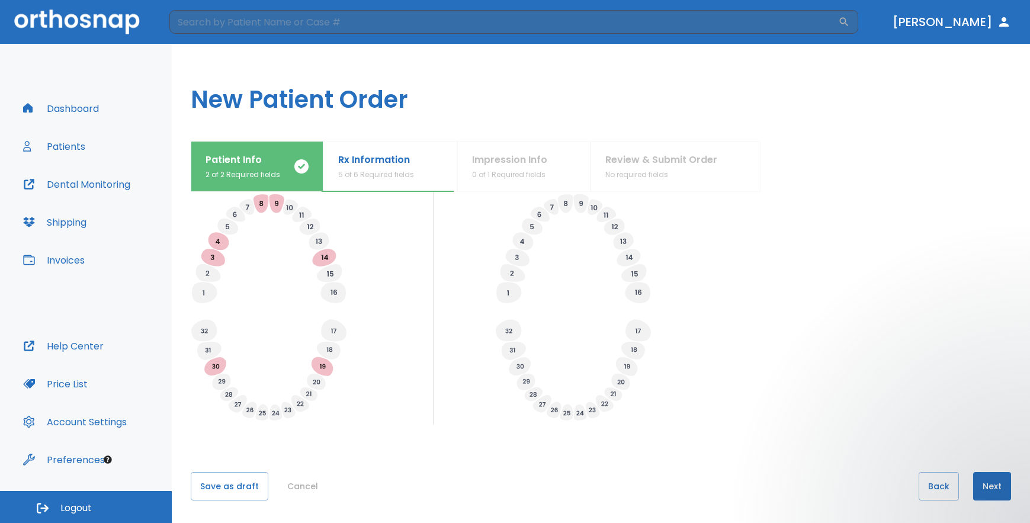
scroll to position [393, 0]
click at [987, 483] on button "Next" at bounding box center [992, 485] width 38 height 28
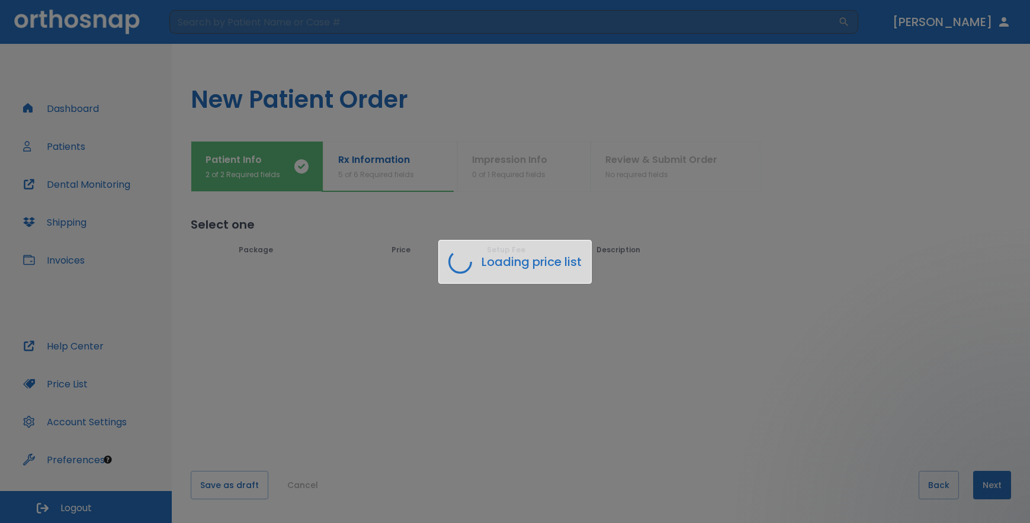
scroll to position [0, 0]
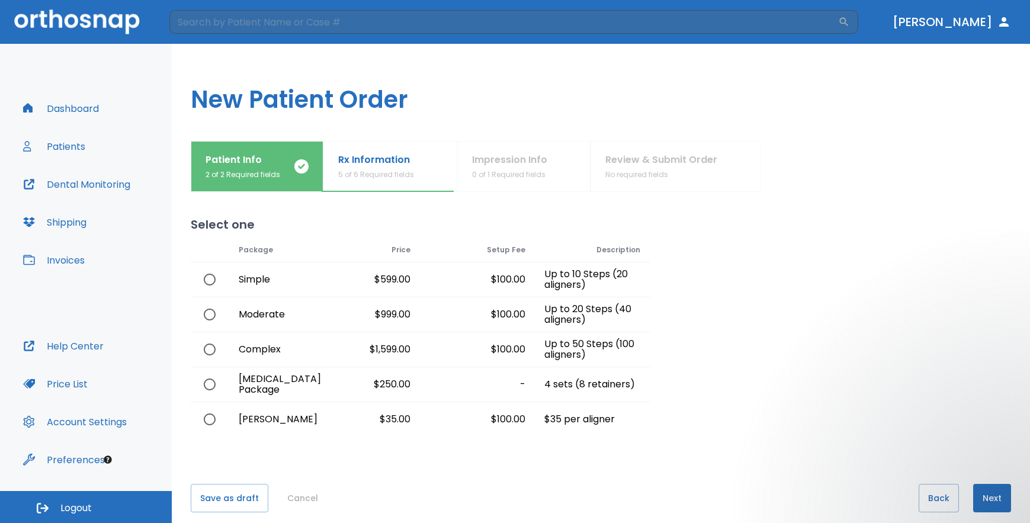
click at [211, 351] on input "radio" at bounding box center [209, 349] width 25 height 25
radio input "true"
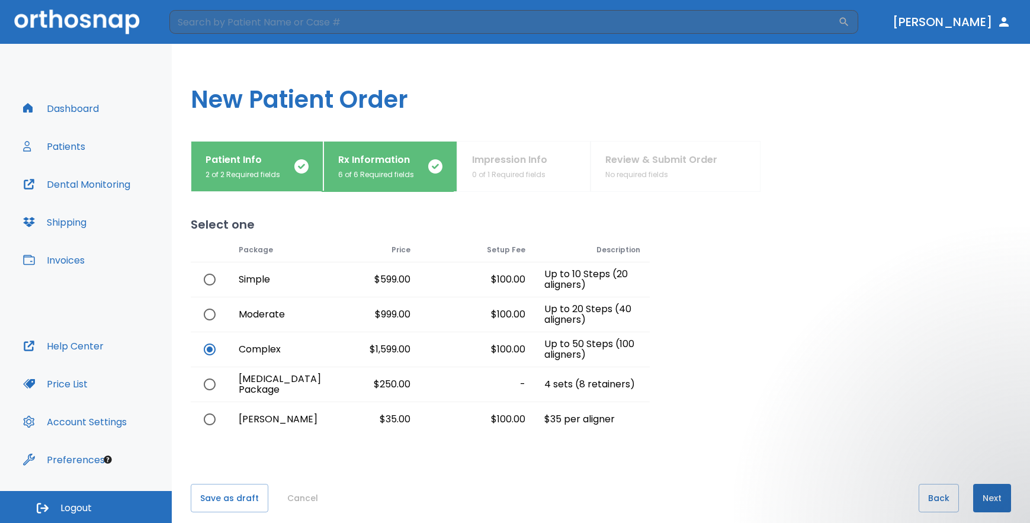
click at [986, 503] on button "Next" at bounding box center [992, 498] width 38 height 28
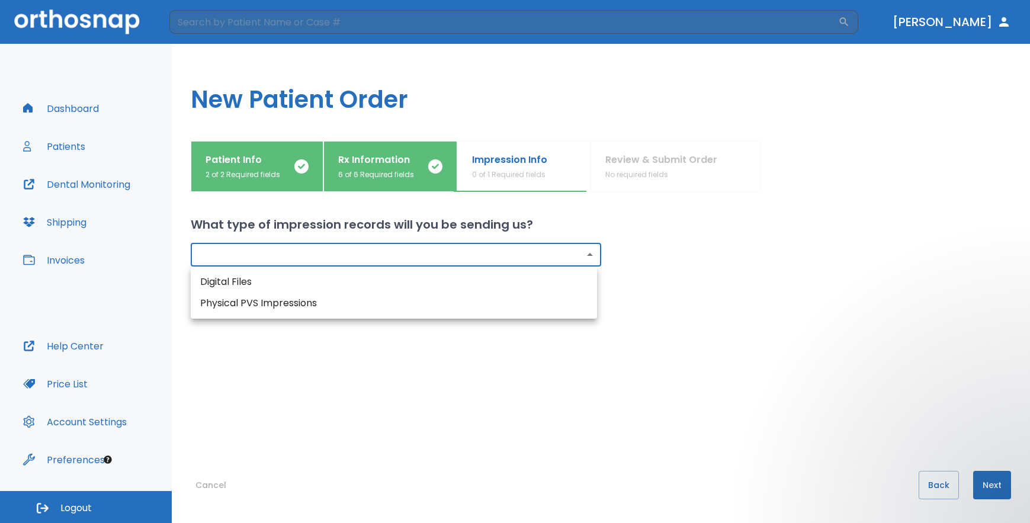
click at [440, 262] on body "​ Dr. Morozova Dashboard Patients Dental Monitoring Shipping Invoices Help Cent…" at bounding box center [515, 261] width 1030 height 523
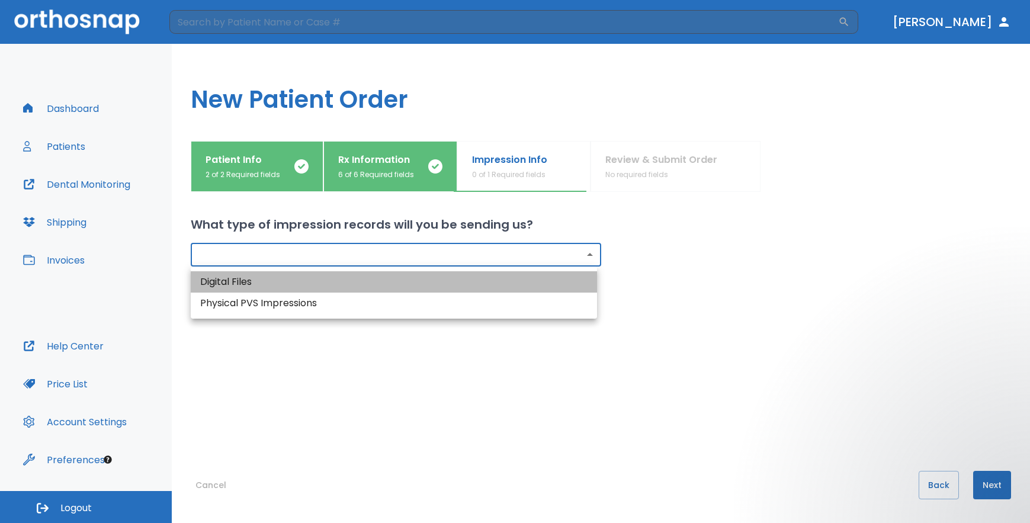
click at [440, 282] on li "Digital Files" at bounding box center [394, 281] width 406 height 21
type input "digital"
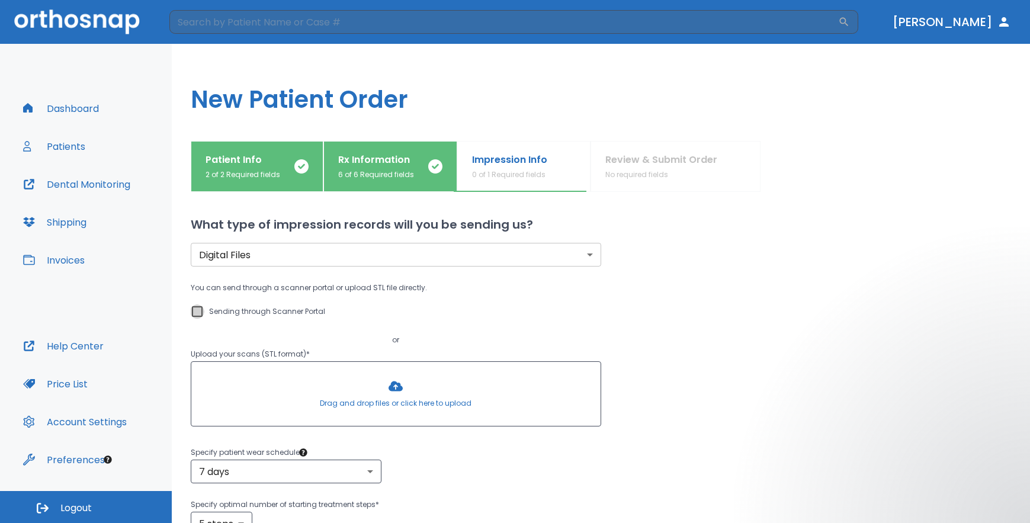
click at [198, 309] on input "Sending through Scanner Portal" at bounding box center [197, 311] width 14 height 14
checkbox input "true"
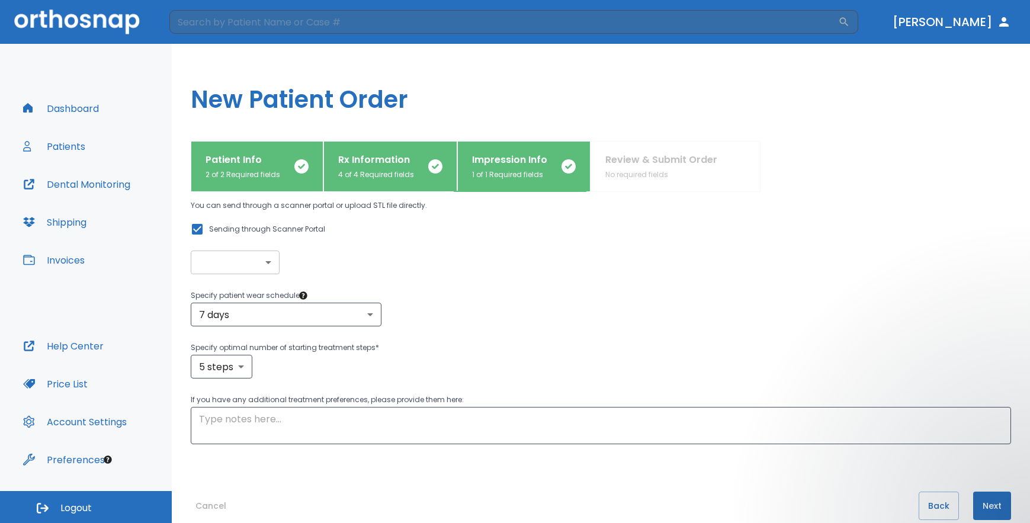
scroll to position [103, 0]
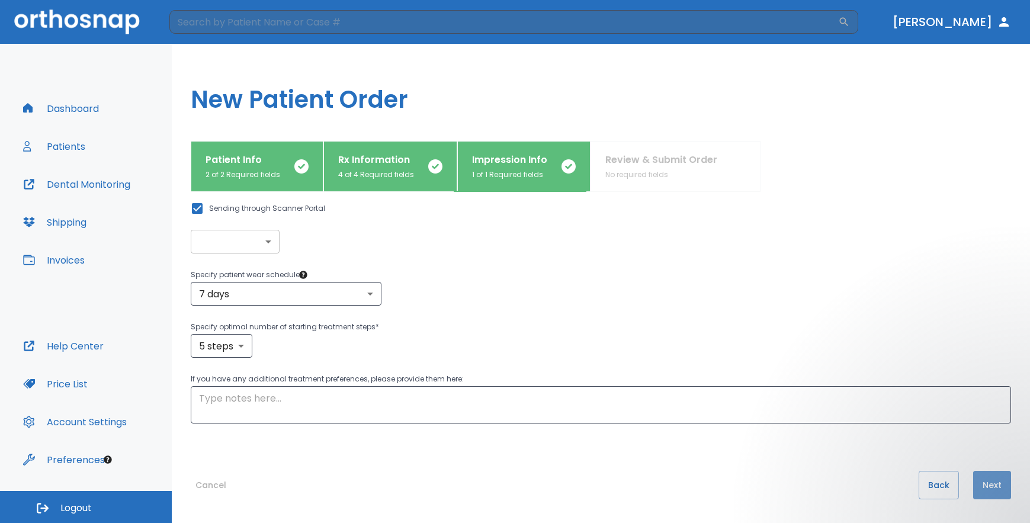
click at [984, 480] on button "Next" at bounding box center [992, 485] width 38 height 28
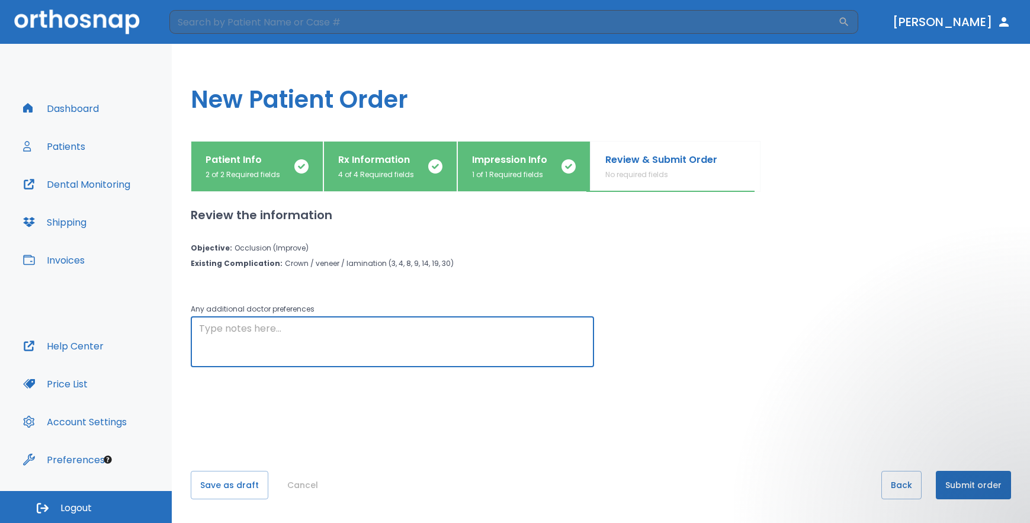
click at [276, 332] on textarea at bounding box center [392, 342] width 387 height 41
type textarea "i would like to submit panoramic x ray as well."
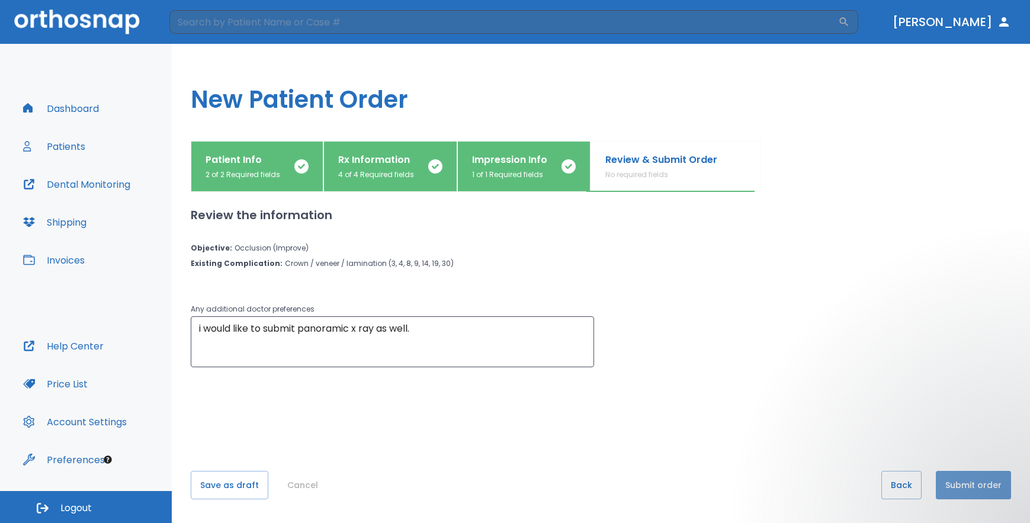
click at [963, 483] on button "Submit order" at bounding box center [973, 485] width 75 height 28
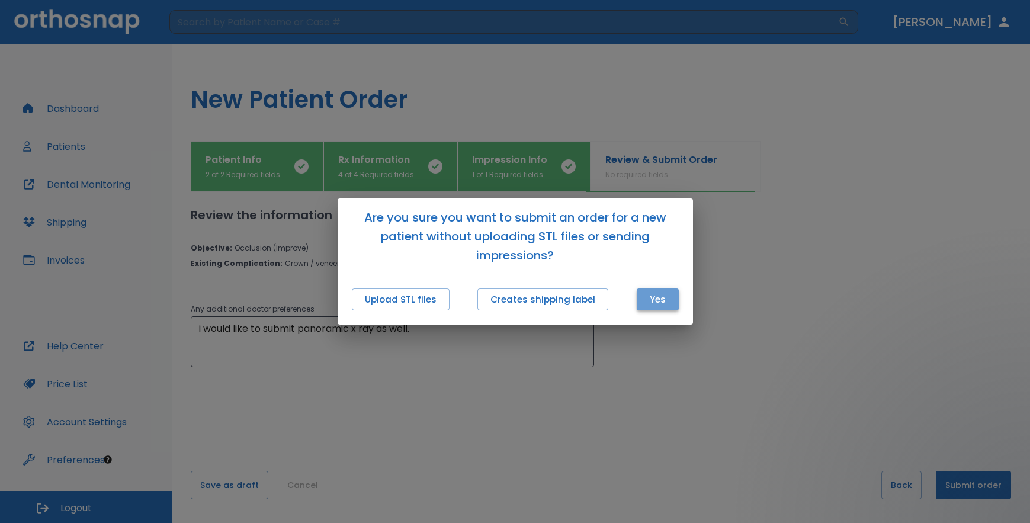
click at [655, 303] on button "Yes" at bounding box center [658, 299] width 42 height 22
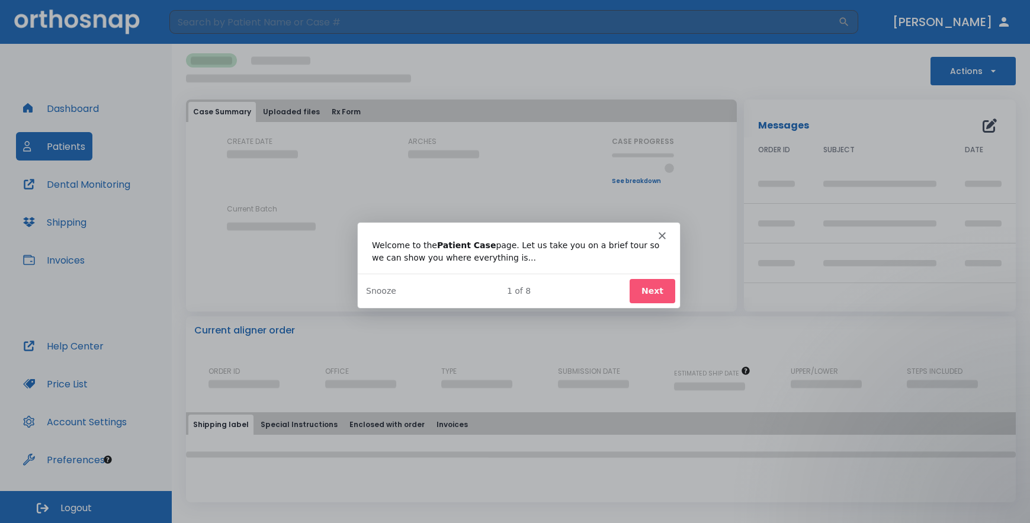
click at [653, 292] on button "Next" at bounding box center [651, 290] width 46 height 24
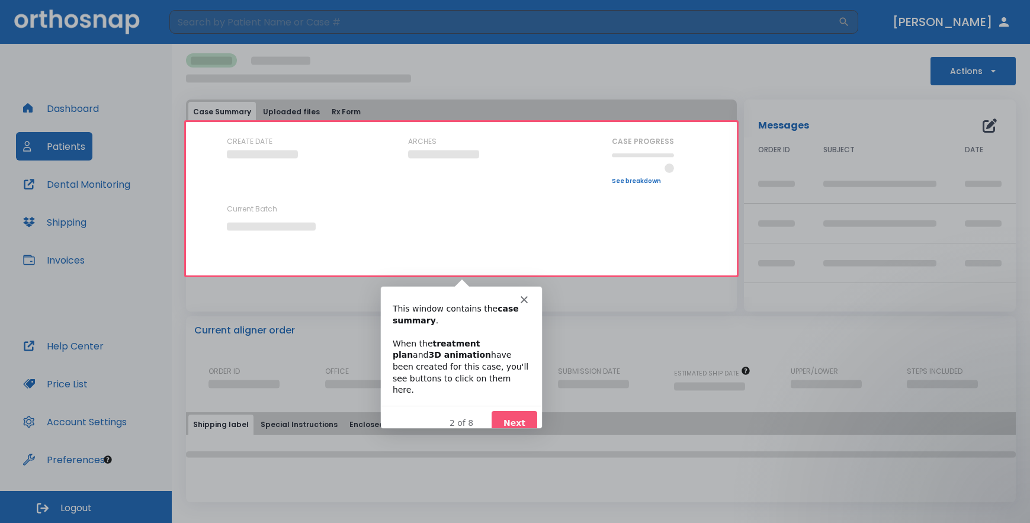
click at [517, 410] on button "Next" at bounding box center [514, 422] width 46 height 24
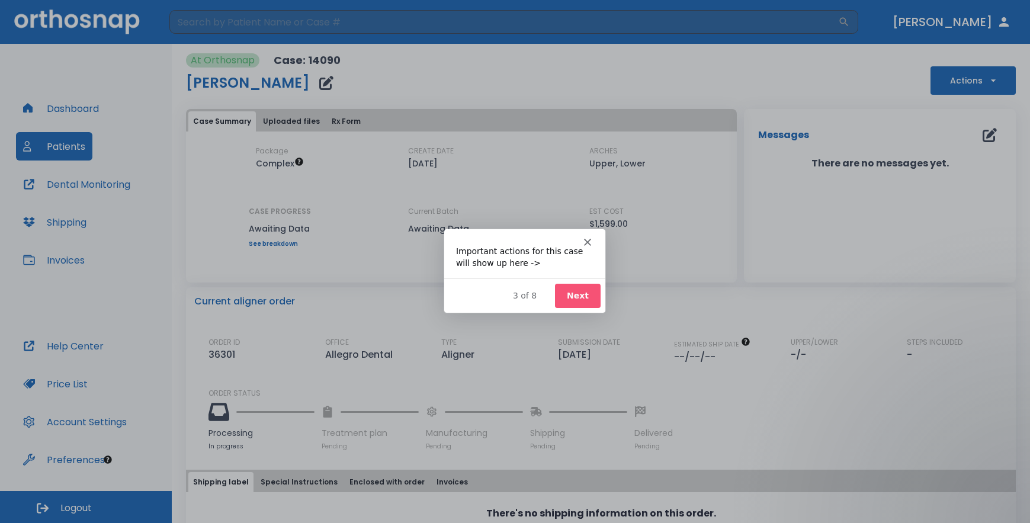
click at [569, 296] on button "Next" at bounding box center [577, 294] width 46 height 24
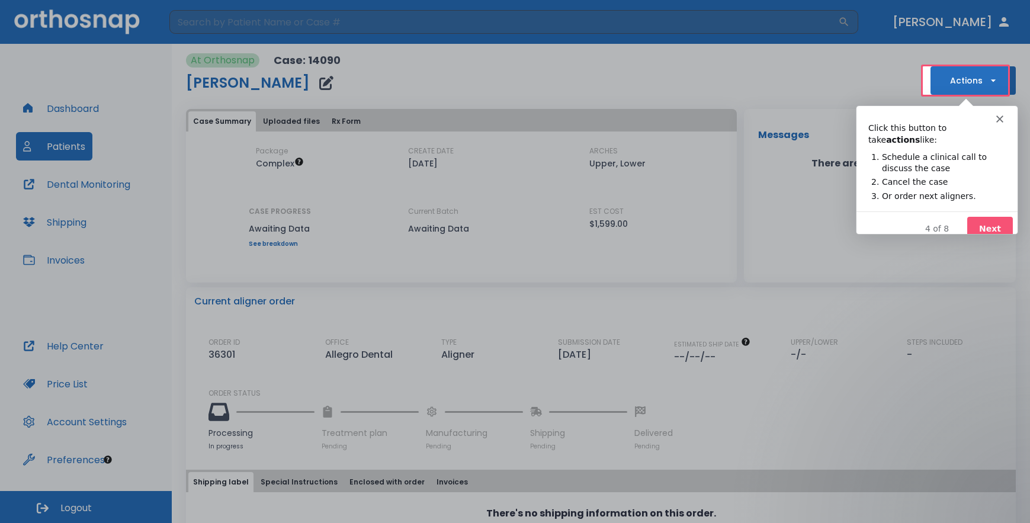
click at [988, 216] on button "Next" at bounding box center [989, 228] width 46 height 24
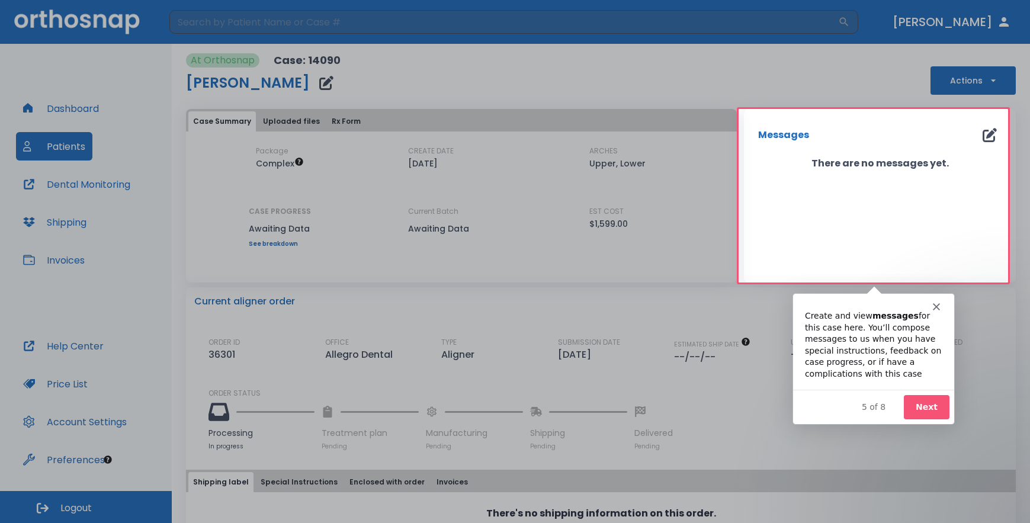
click at [915, 407] on button "Next" at bounding box center [925, 406] width 46 height 24
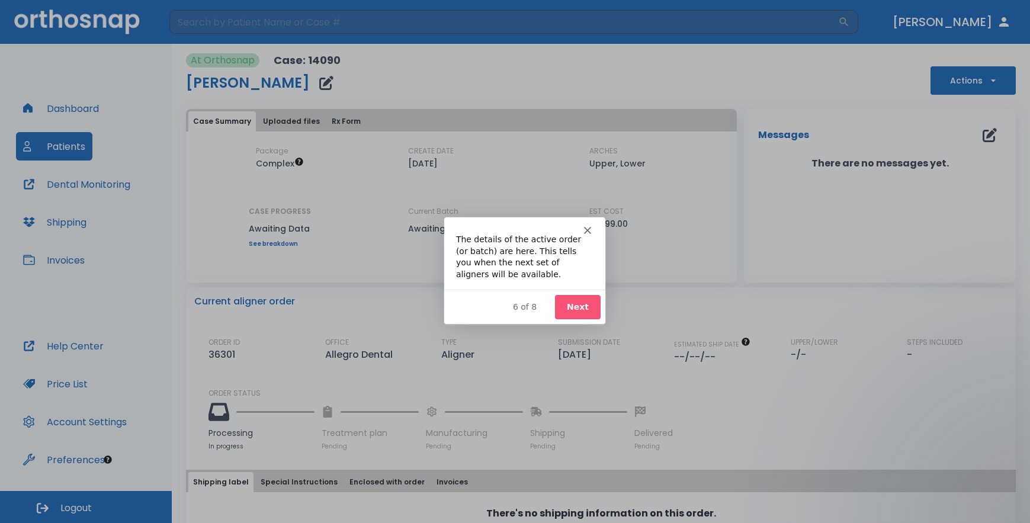
click at [577, 310] on button "Next" at bounding box center [577, 306] width 46 height 24
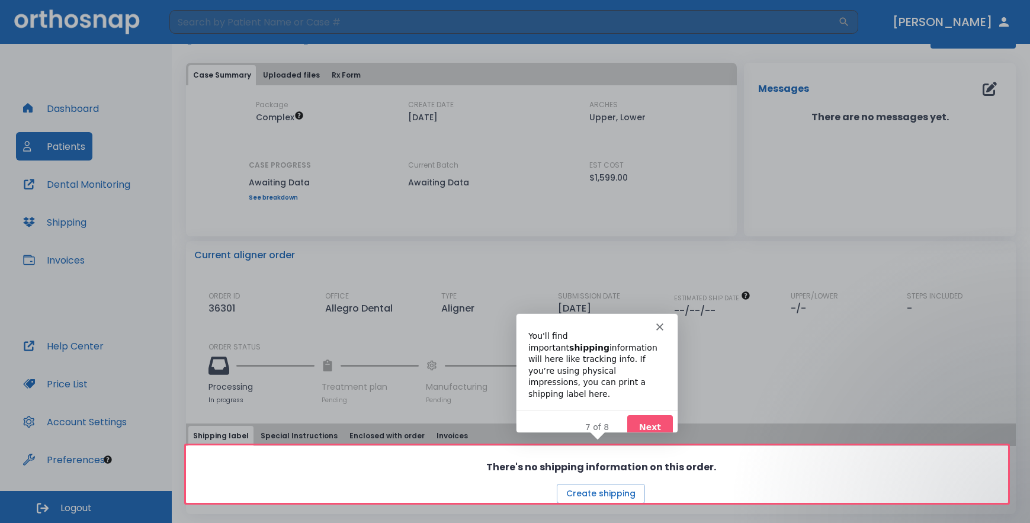
scroll to position [47, 0]
click at [653, 415] on button "Next" at bounding box center [650, 426] width 46 height 24
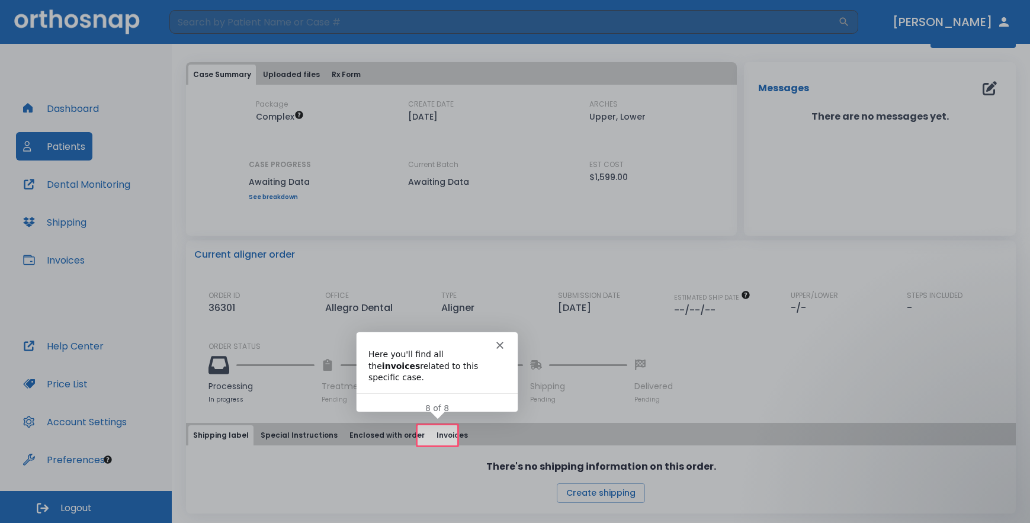
scroll to position [0, 0]
click at [497, 340] on div "Intercom messenger" at bounding box center [436, 340] width 161 height 17
click at [497, 343] on polygon "Close" at bounding box center [499, 344] width 7 height 7
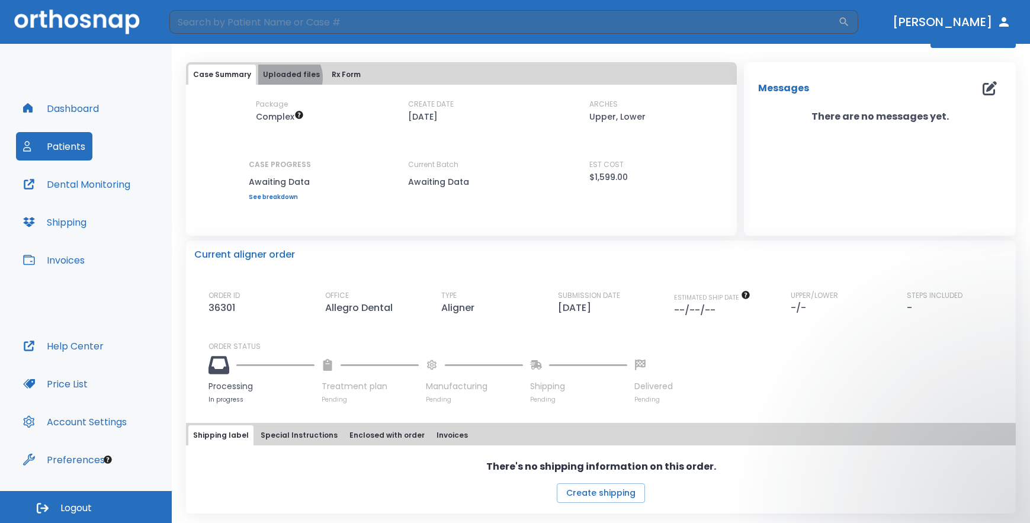
click at [286, 78] on button "Uploaded files" at bounding box center [291, 75] width 66 height 20
